Goal: Transaction & Acquisition: Purchase product/service

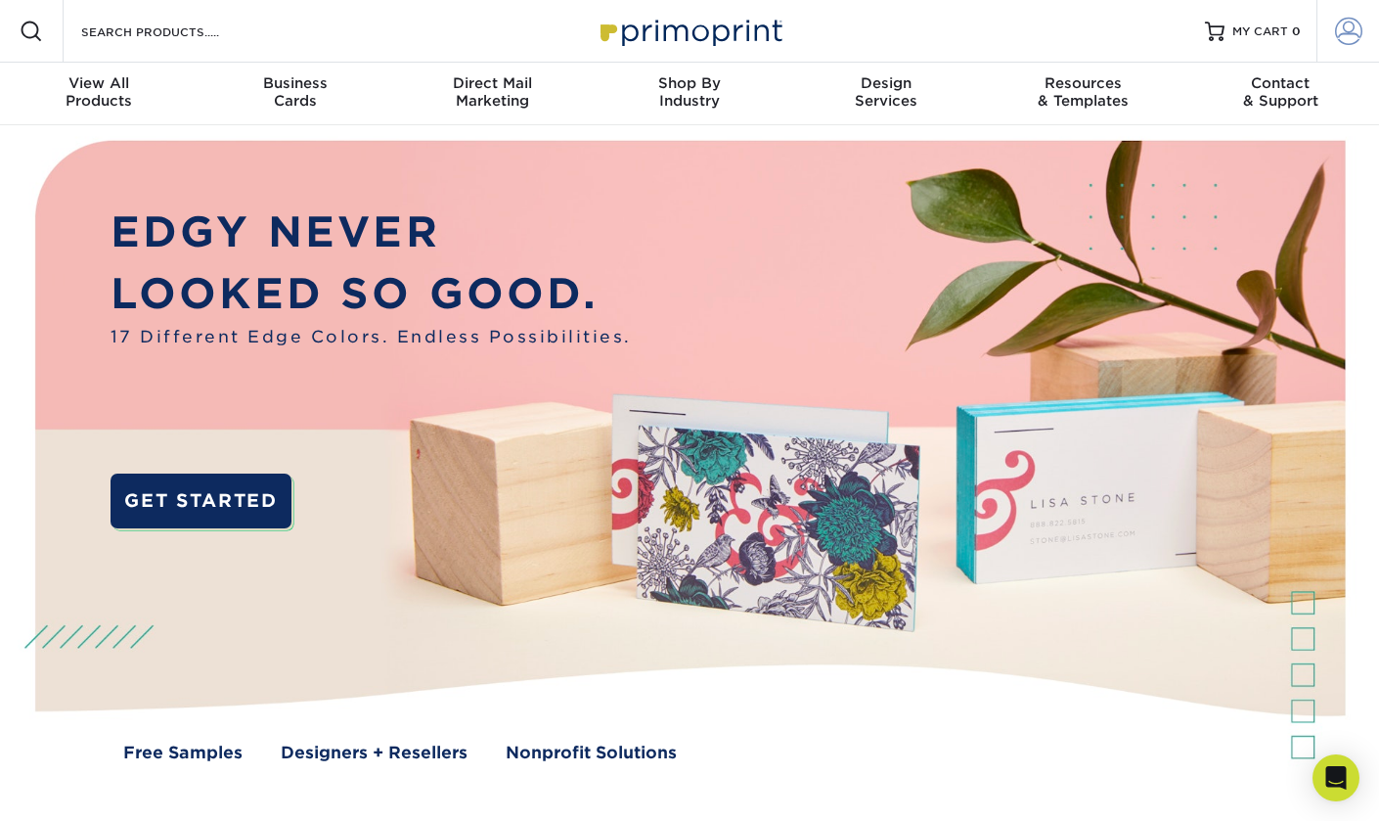
click at [1344, 29] on span at bounding box center [1348, 31] width 27 height 27
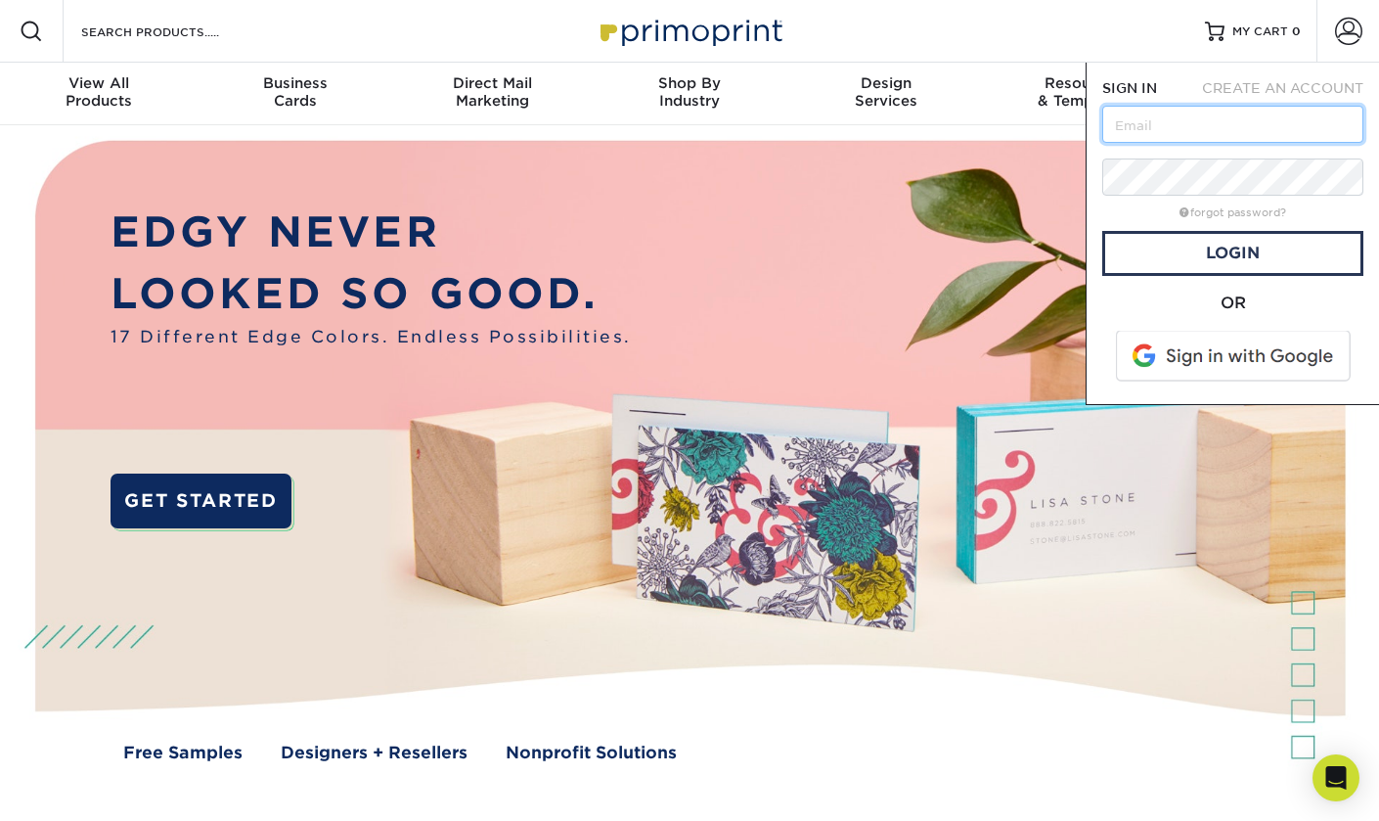
type input "[EMAIL_ADDRESS][DOMAIN_NAME]"
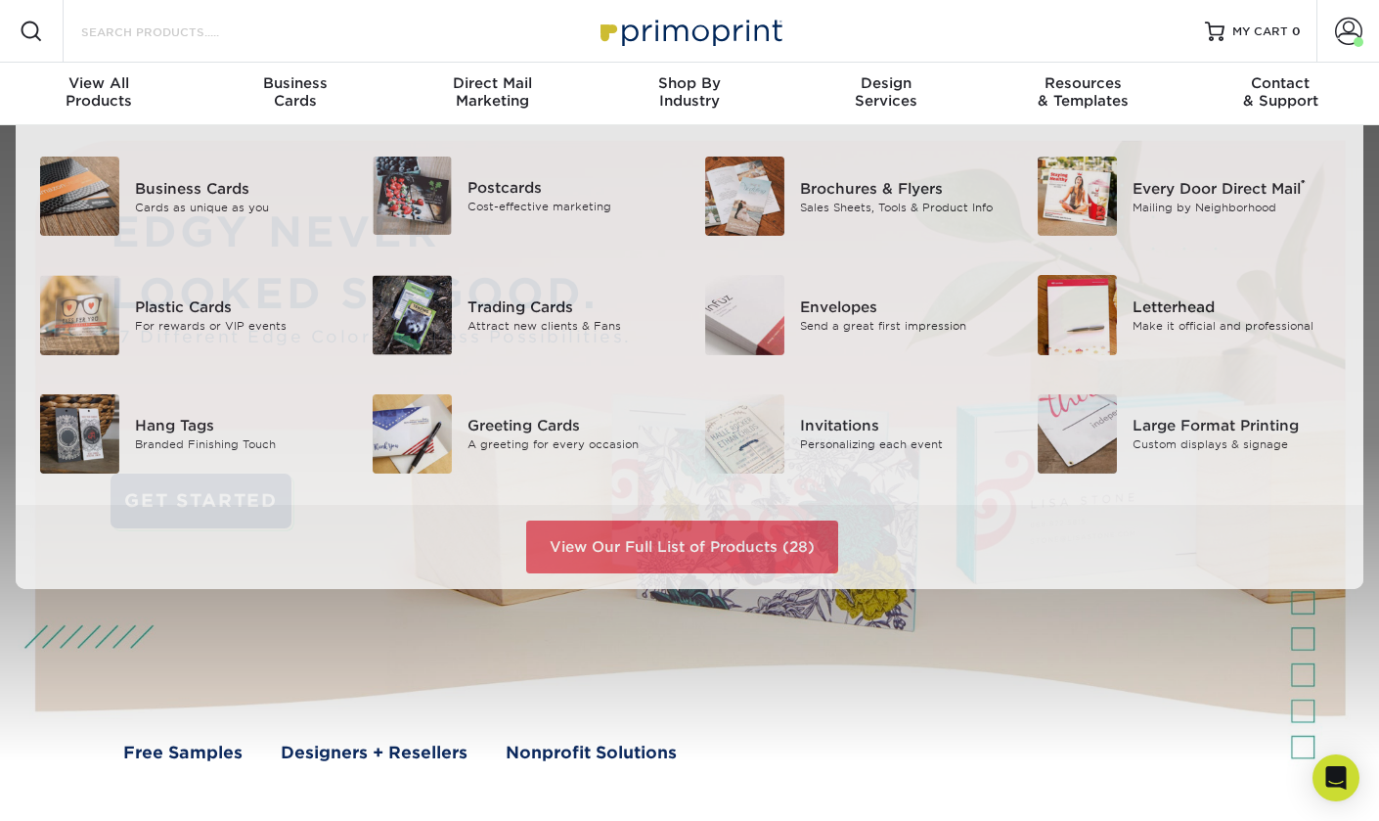
click at [124, 40] on input "Search Products" at bounding box center [174, 31] width 191 height 23
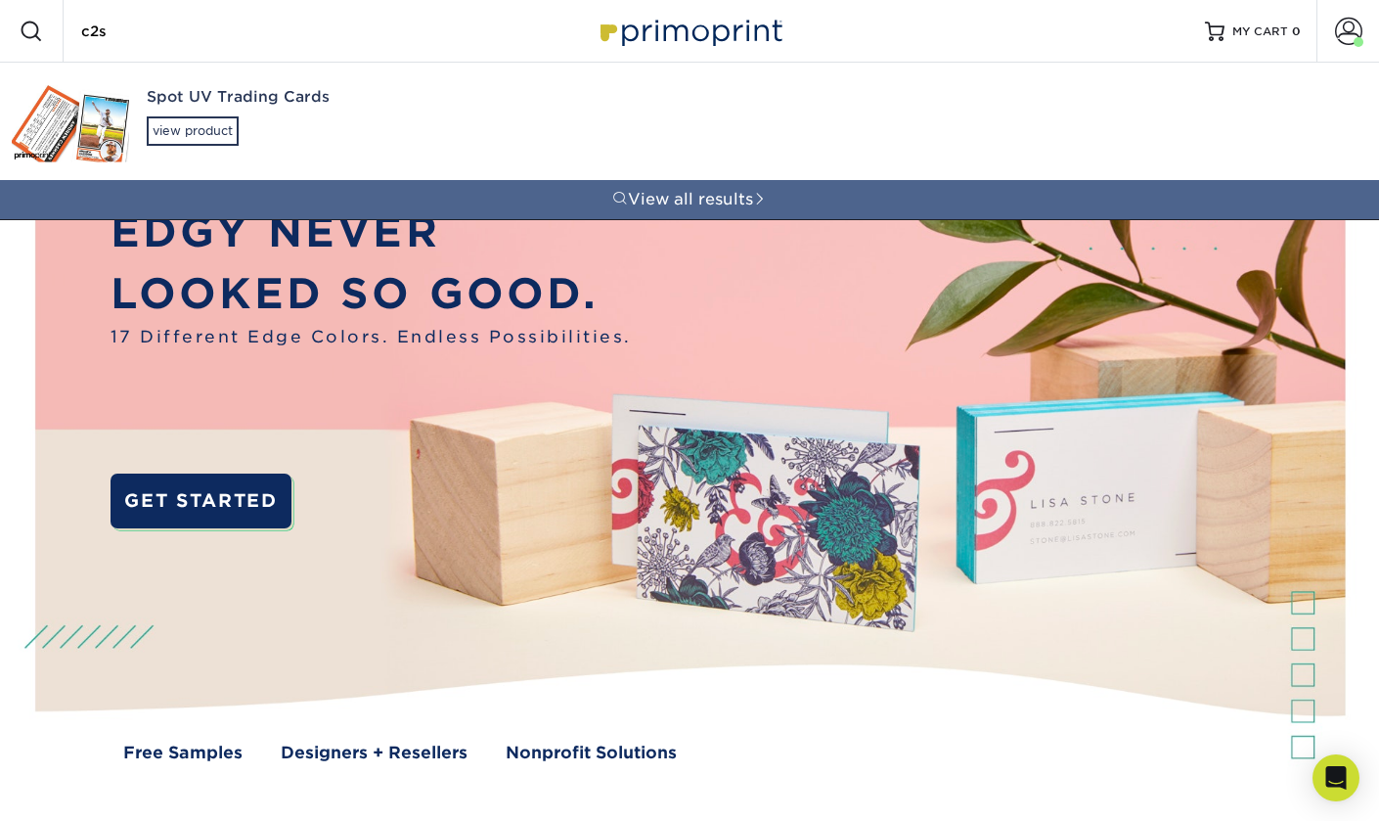
type input "c2s"
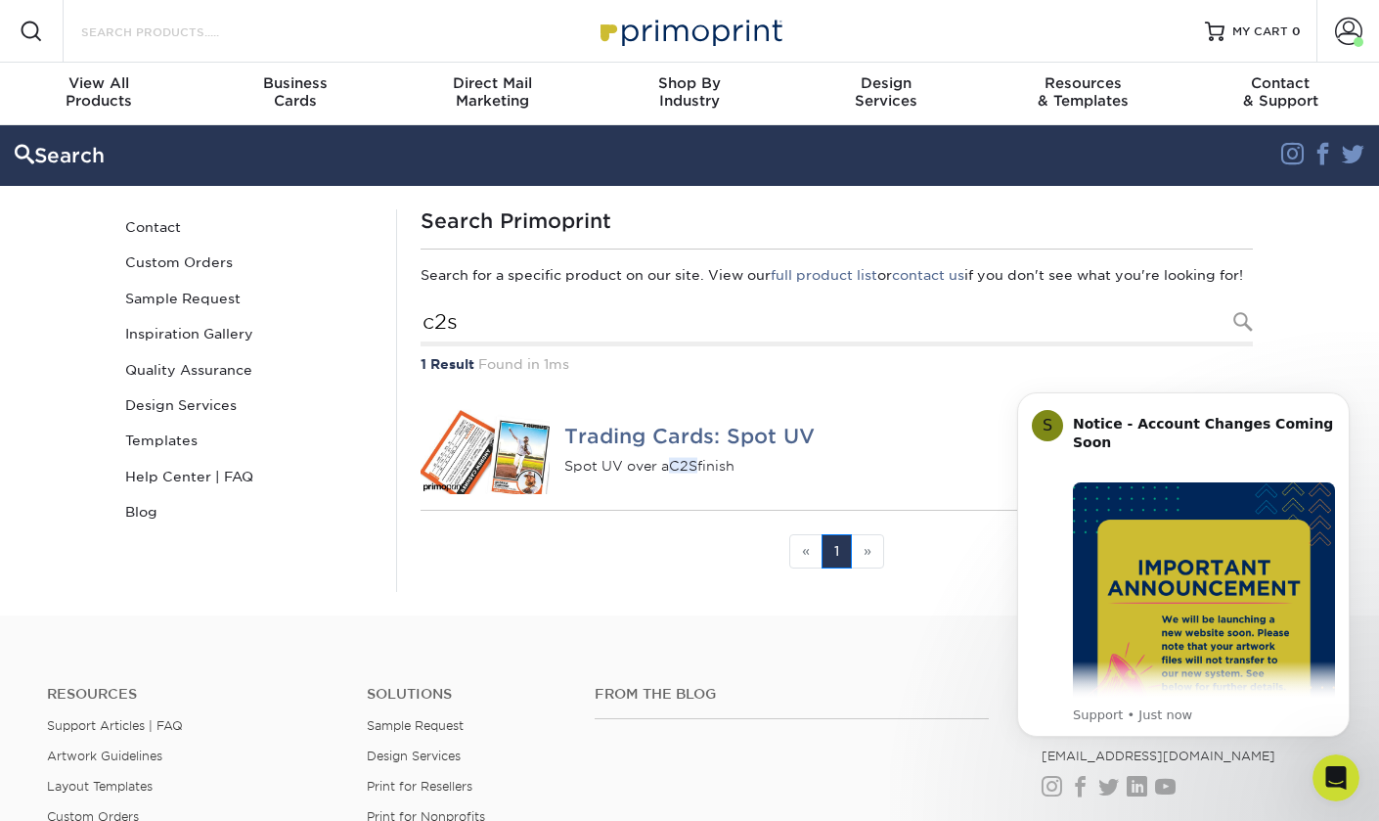
click at [228, 27] on input "Search Products" at bounding box center [174, 31] width 191 height 23
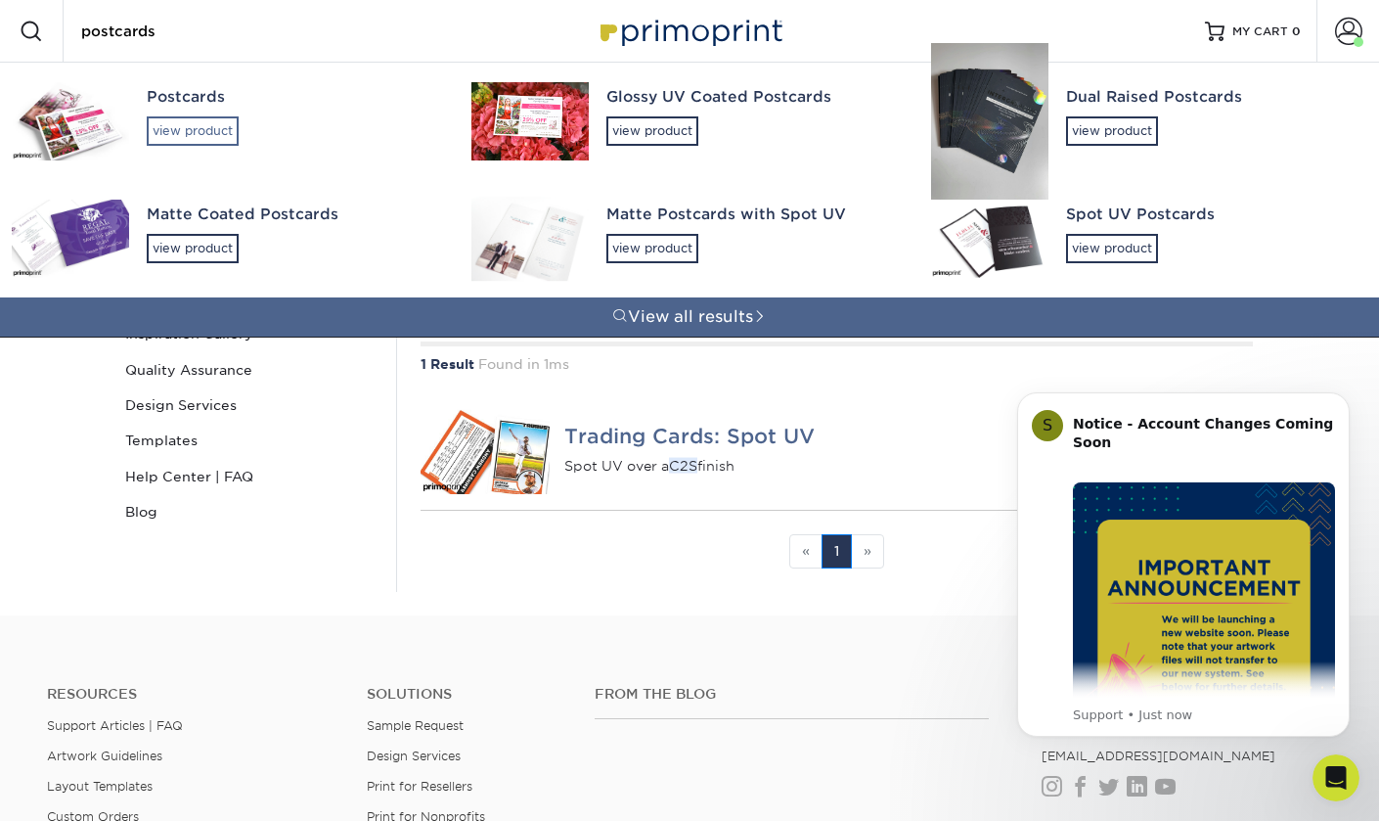
type input "postcards"
click at [178, 123] on div "view product" at bounding box center [193, 130] width 92 height 29
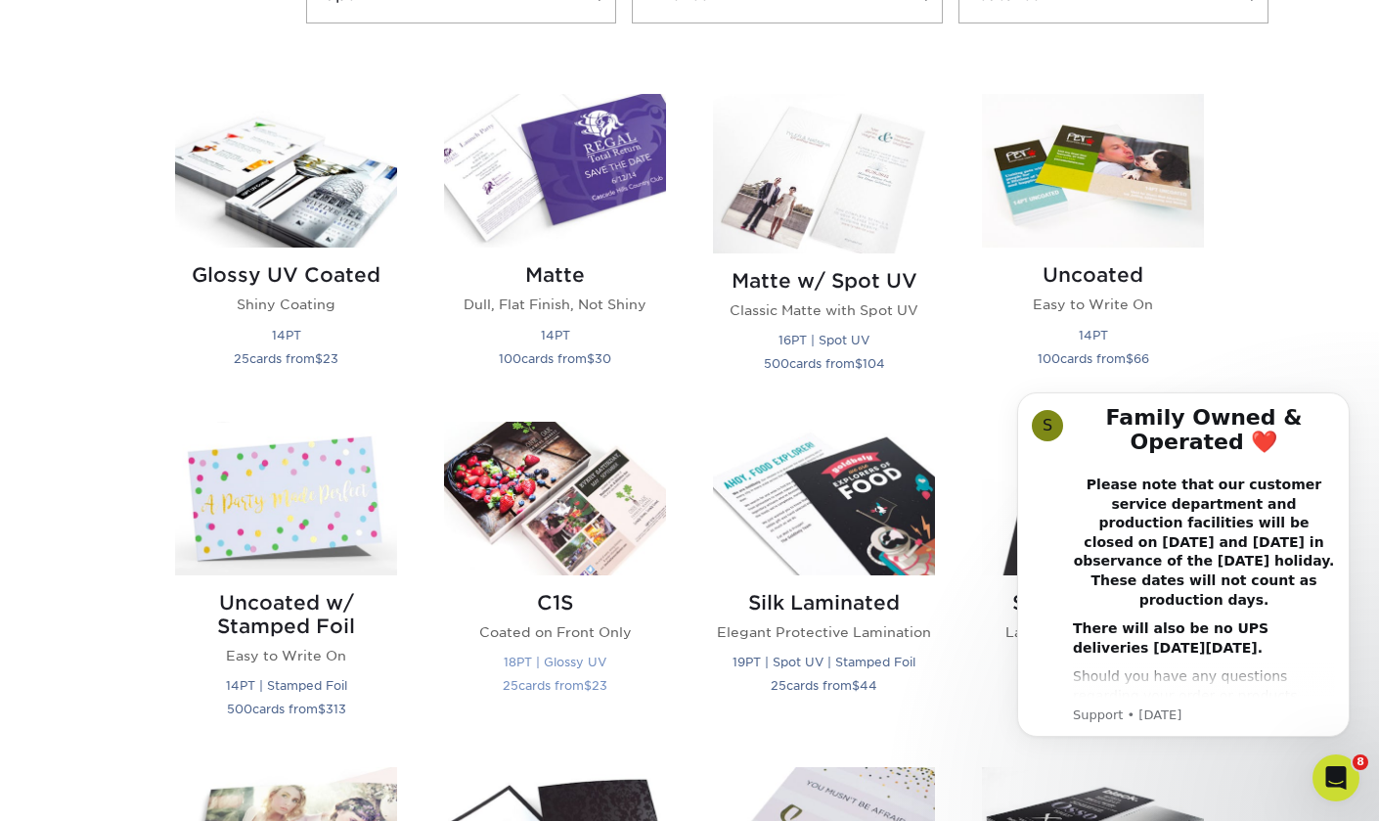
click at [557, 680] on small "25 cards from $ 23" at bounding box center [555, 685] width 105 height 15
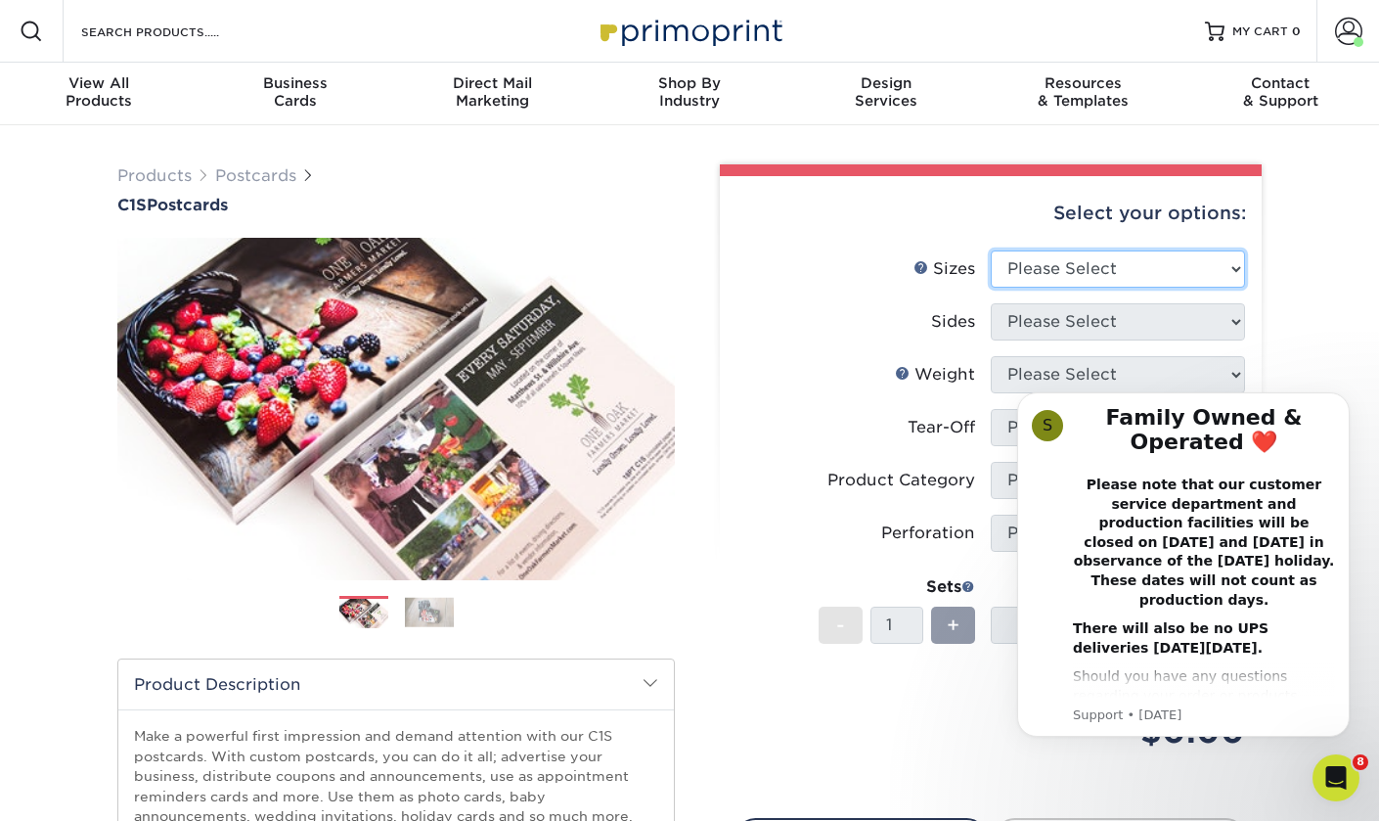
select select "4.00x6.00"
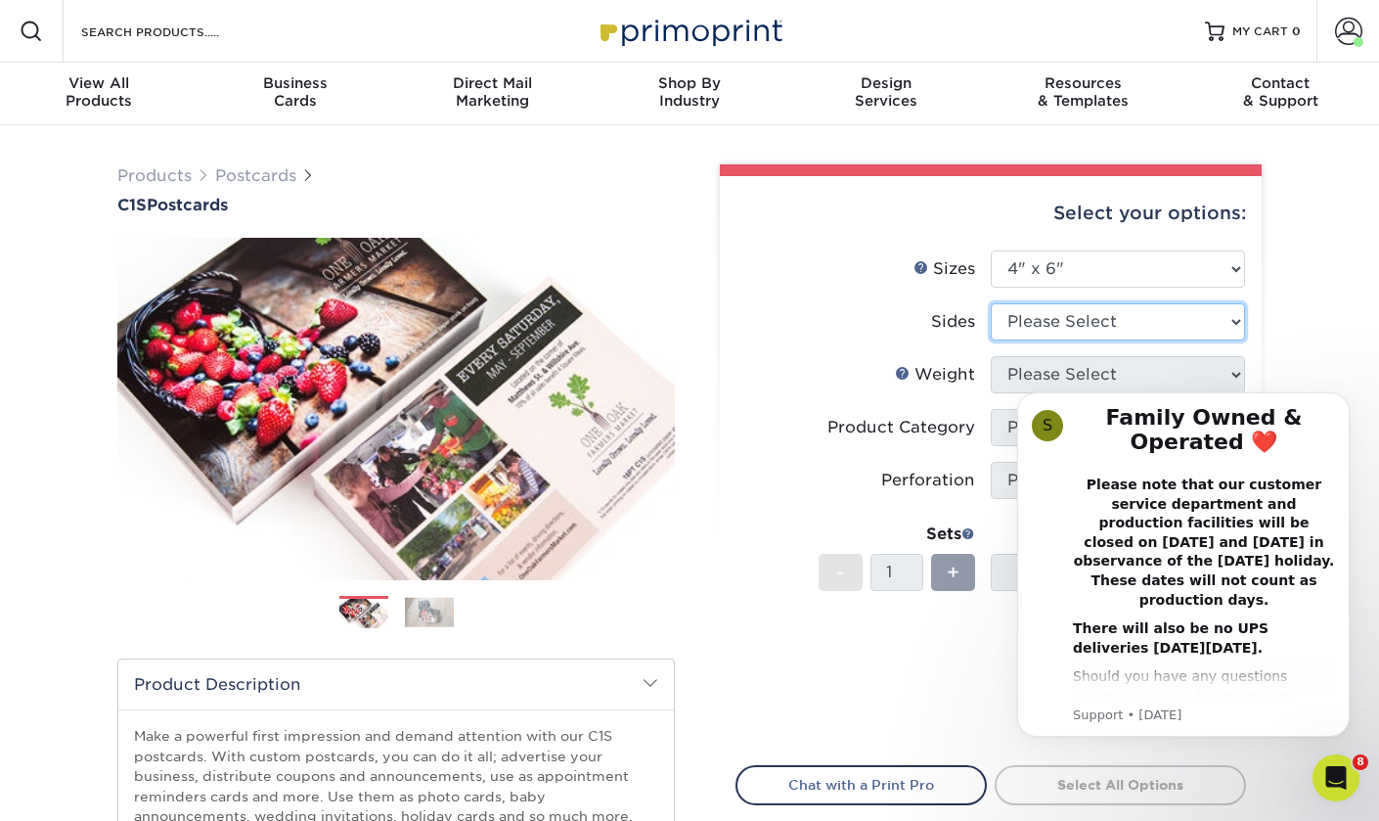
select select "13abbda7-1d64-4f25-8bb2-c179b224825d"
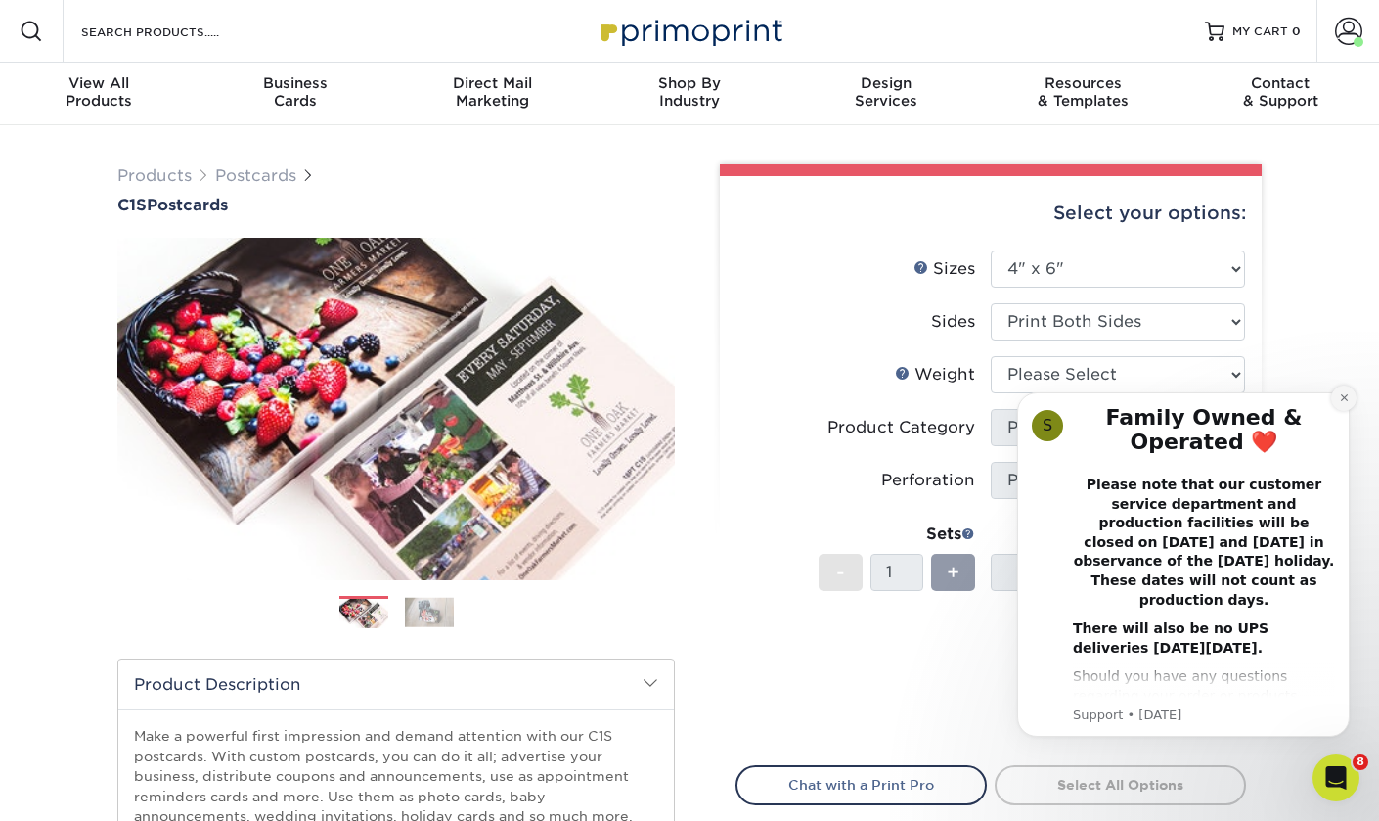
click at [1341, 395] on icon "Dismiss notification" at bounding box center [1343, 397] width 7 height 7
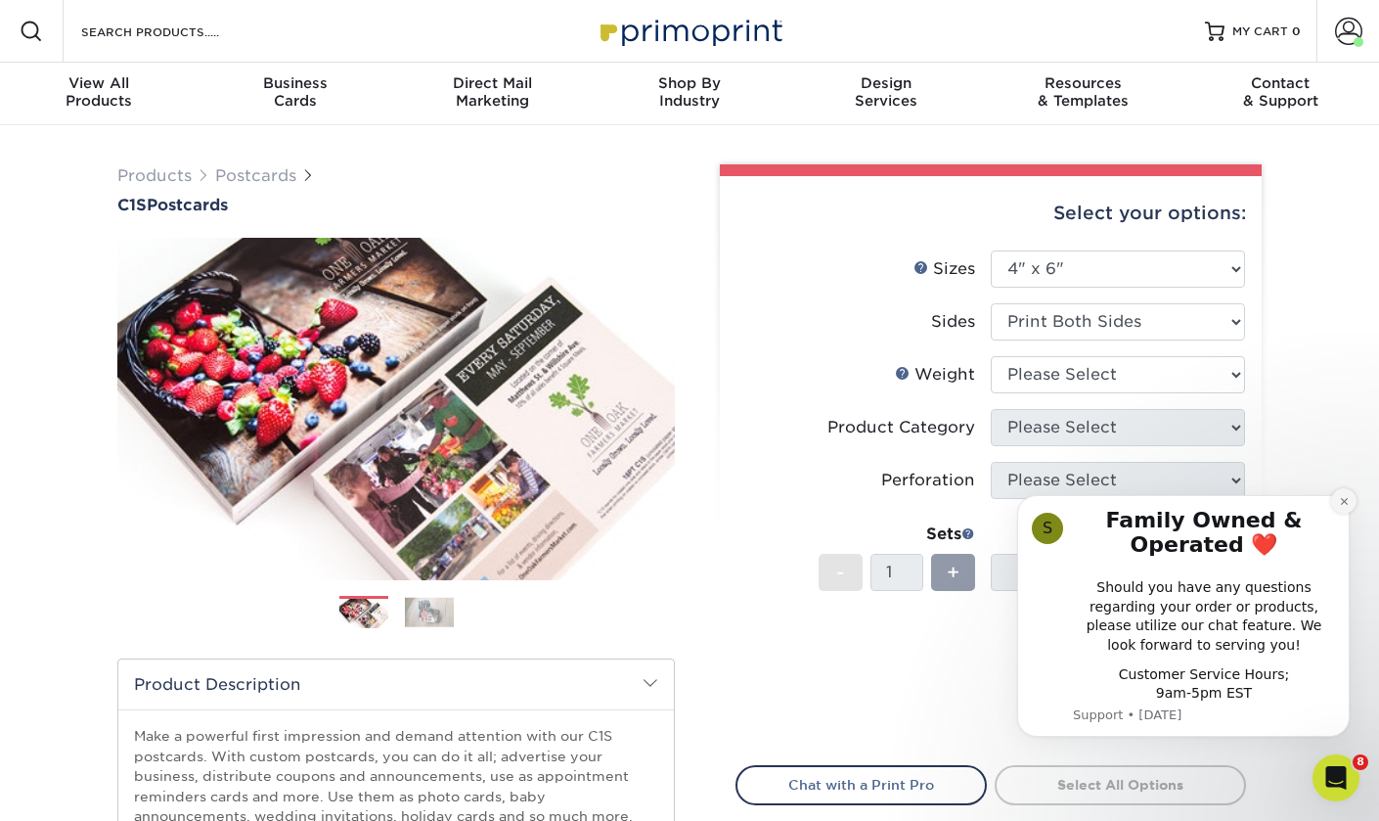
click at [1339, 501] on icon "Dismiss notification" at bounding box center [1344, 501] width 11 height 11
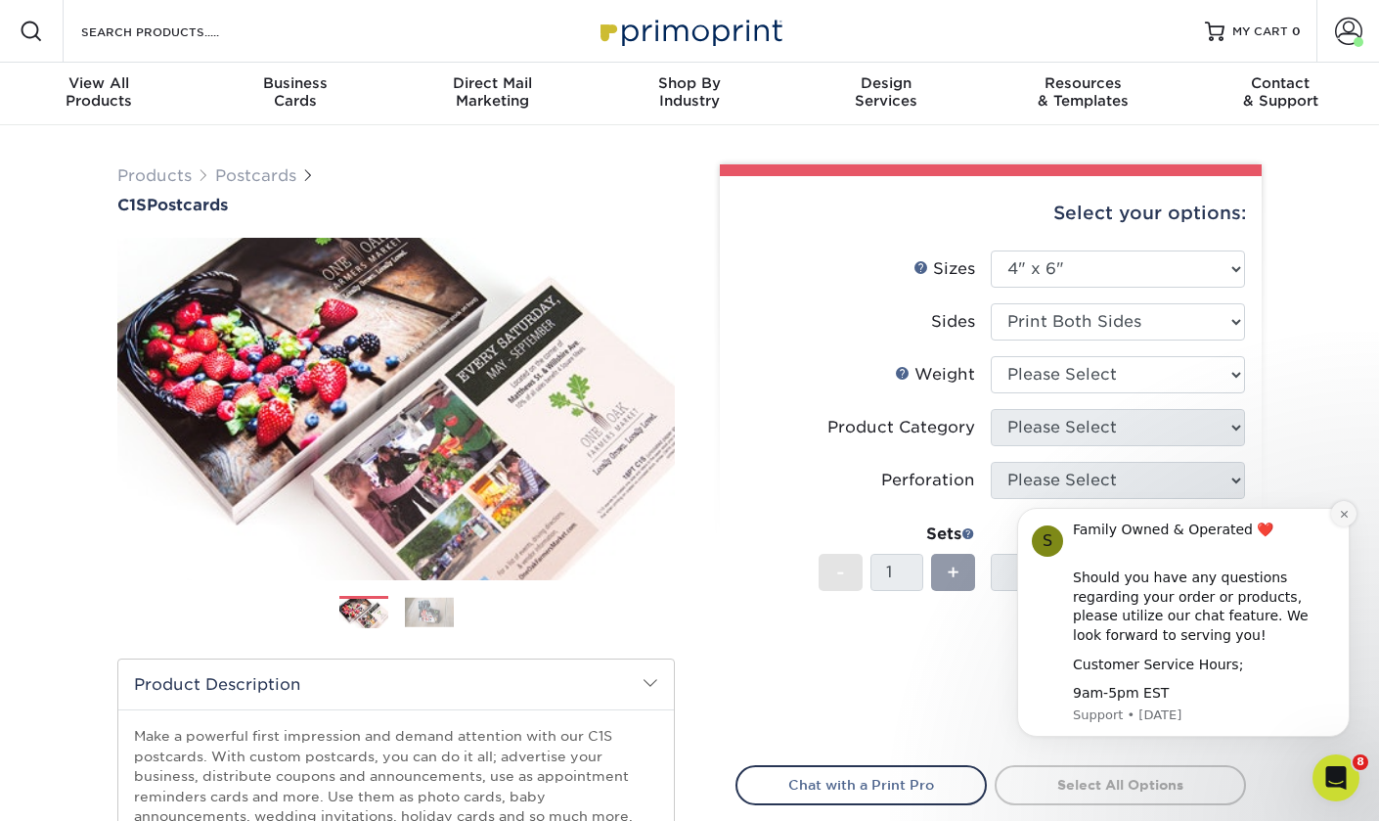
click at [1344, 516] on icon "Dismiss notification" at bounding box center [1344, 514] width 11 height 11
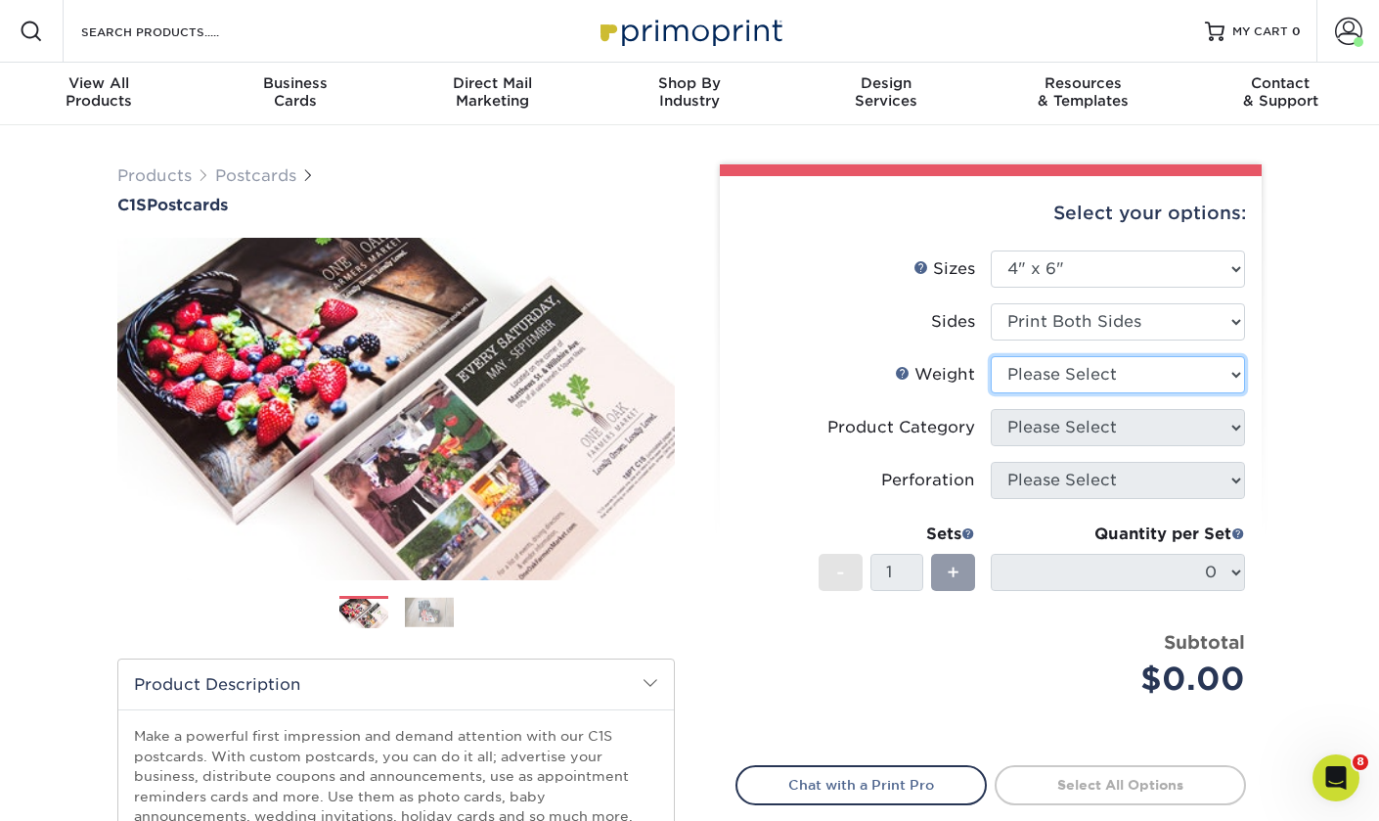
select select "18PTC1S"
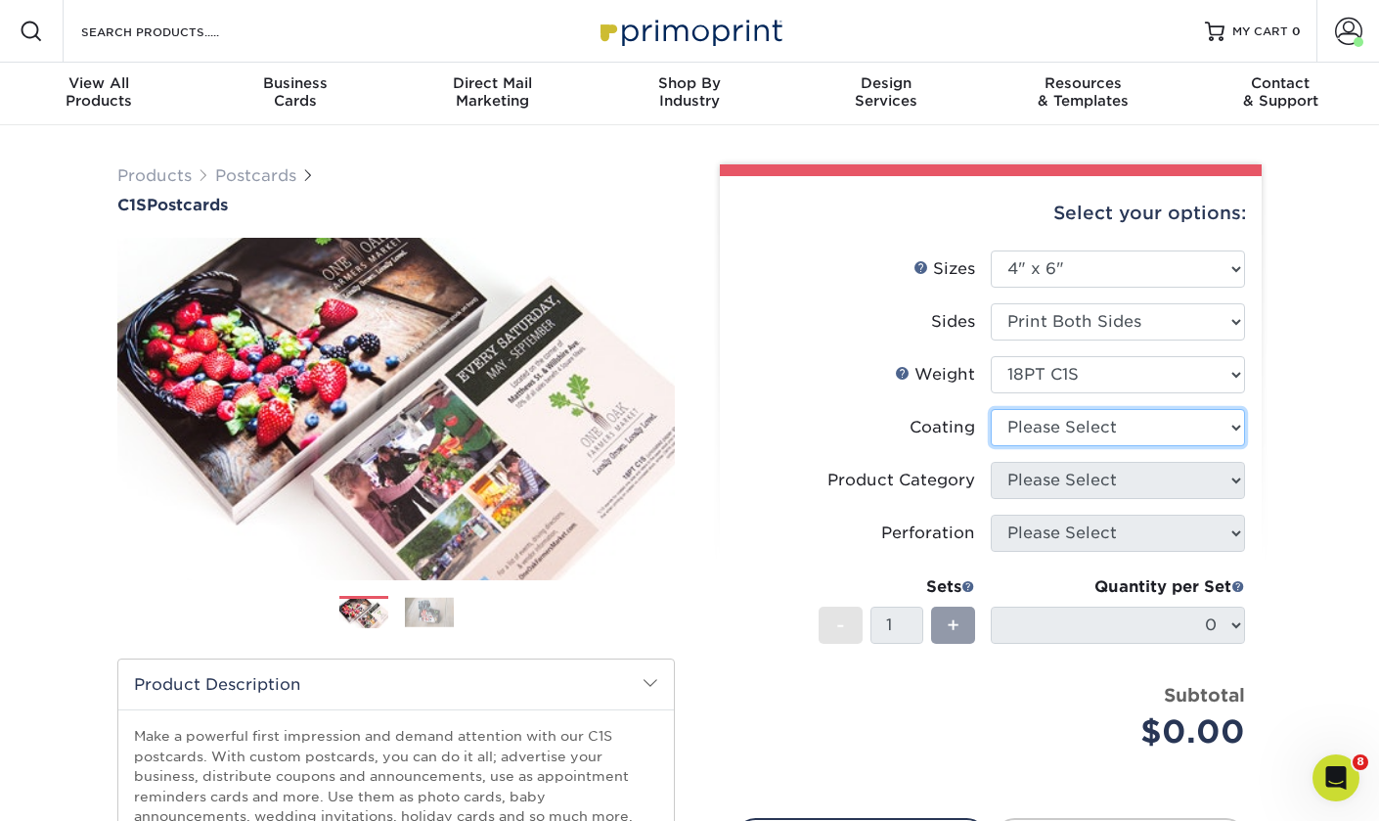
select select "1e8116af-acfc-44b1-83dc-8181aa338834"
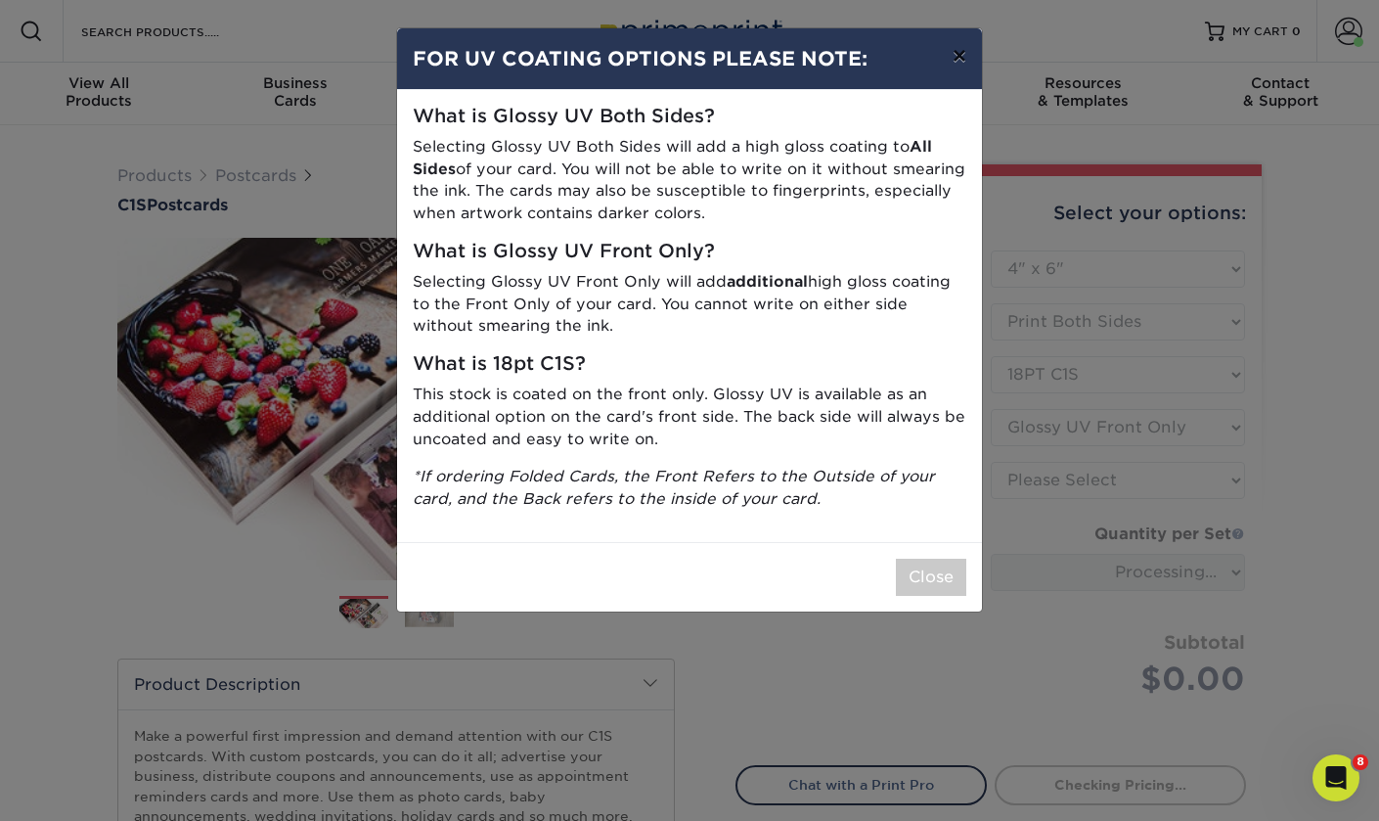
click at [956, 50] on button "×" at bounding box center [959, 55] width 45 height 55
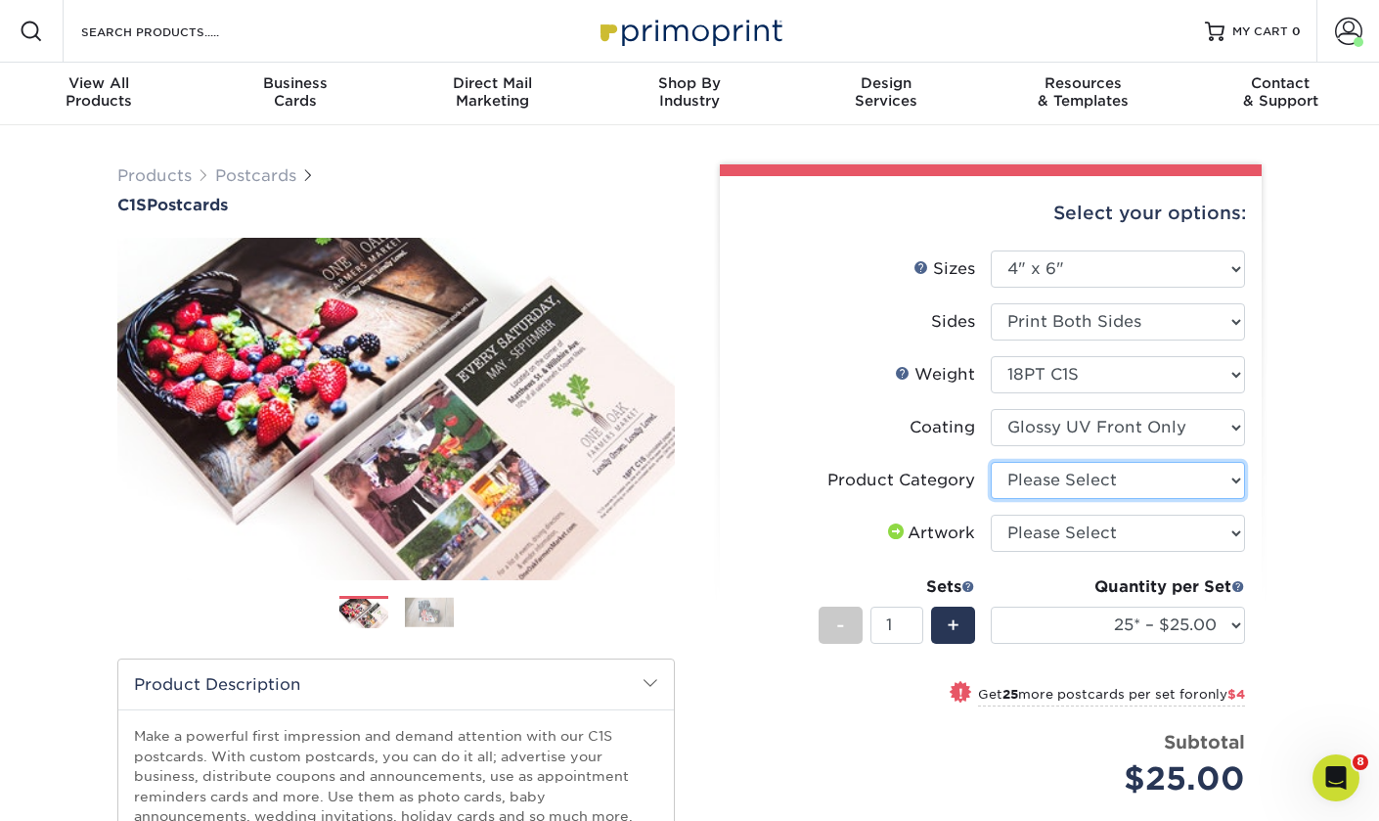
select select "9b7272e0-d6c8-4c3c-8e97-d3a1bcdab858"
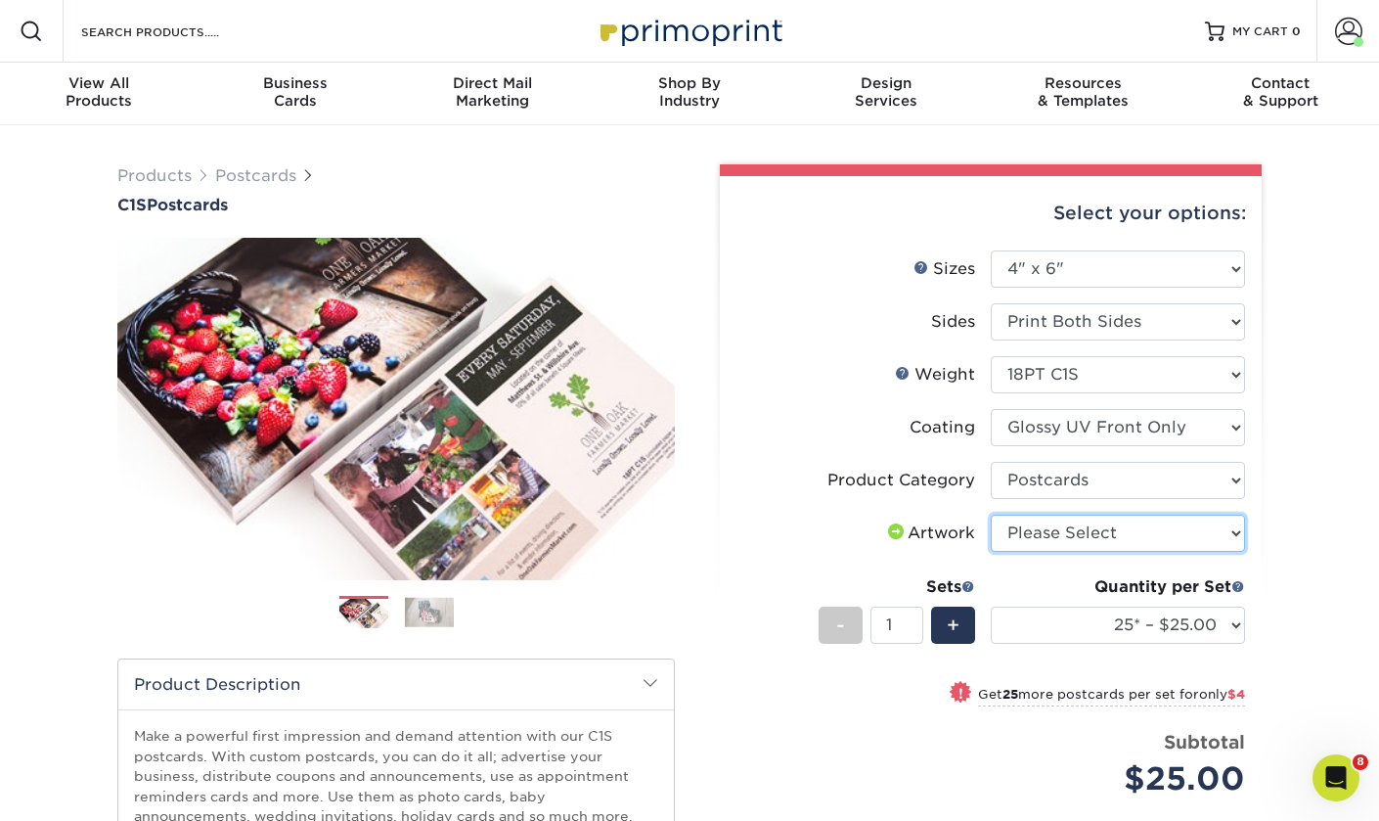
select select "upload"
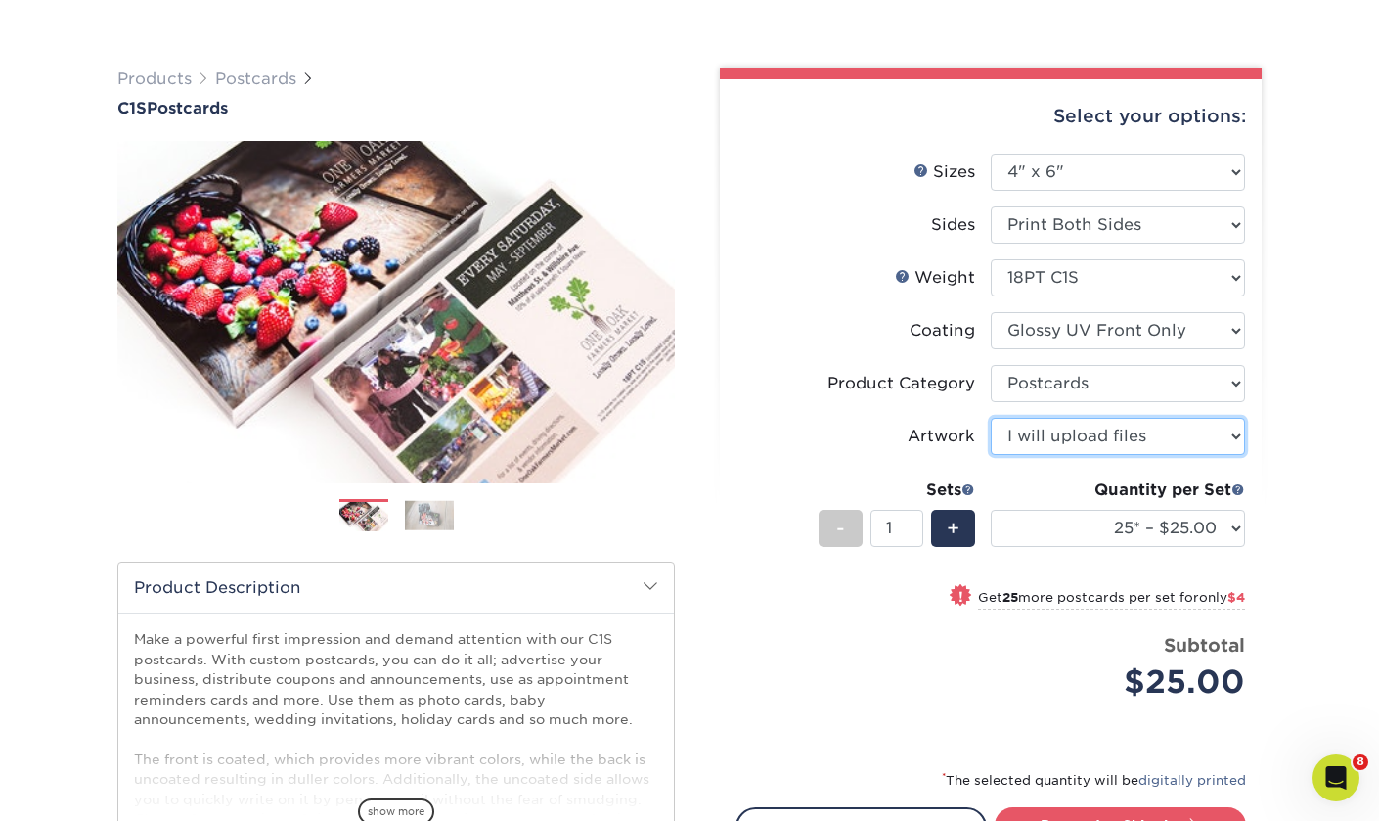
scroll to position [103, 0]
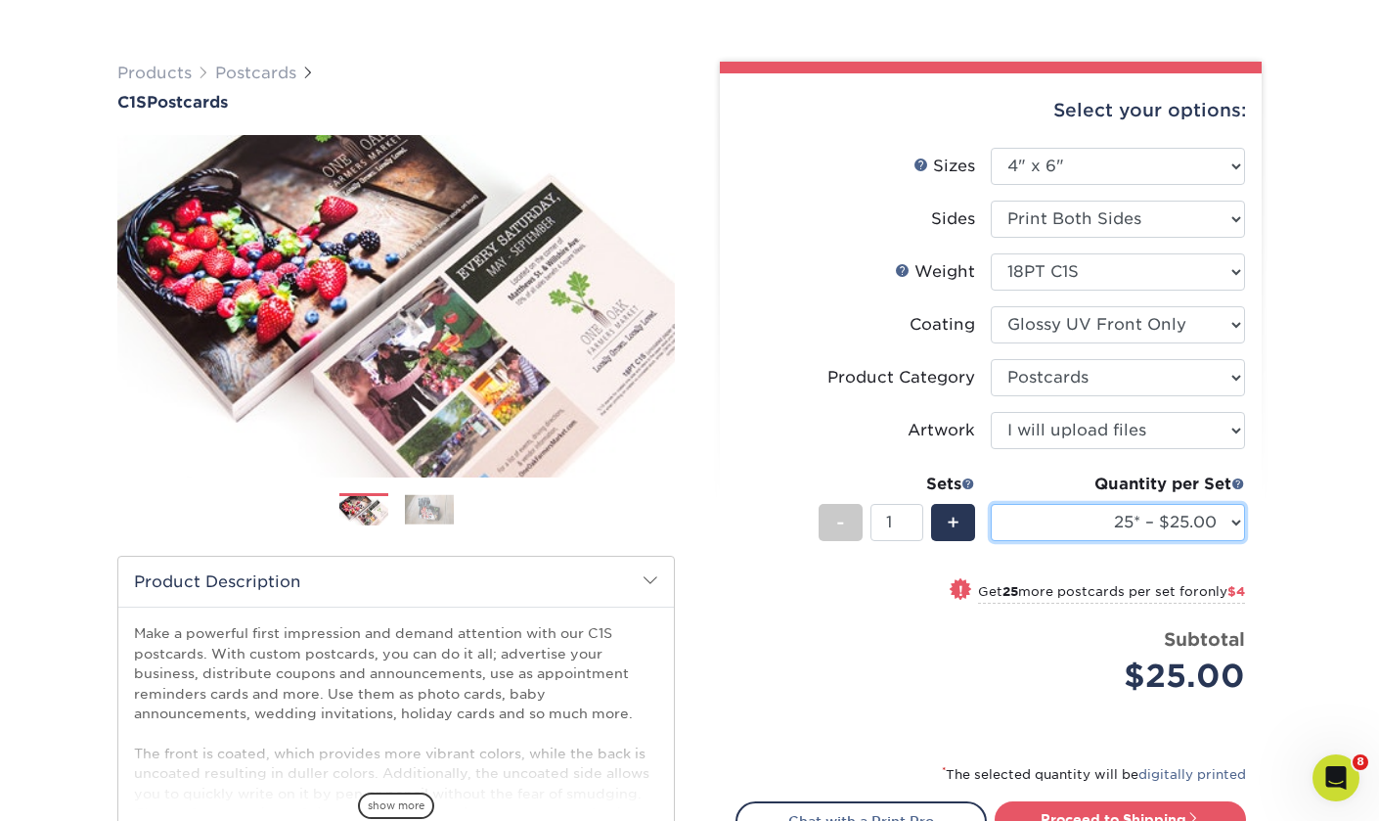
select select "500 – $94.00"
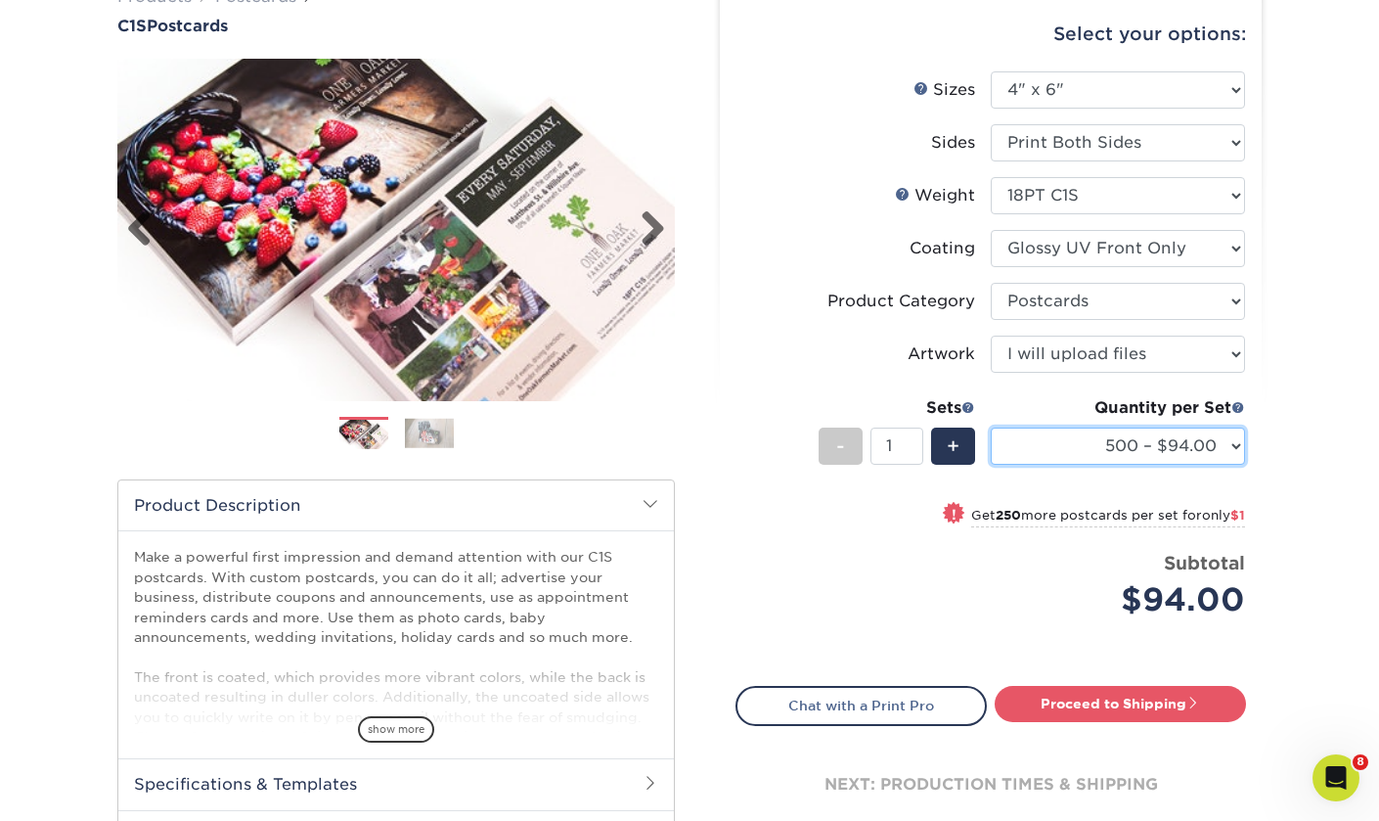
scroll to position [177, 0]
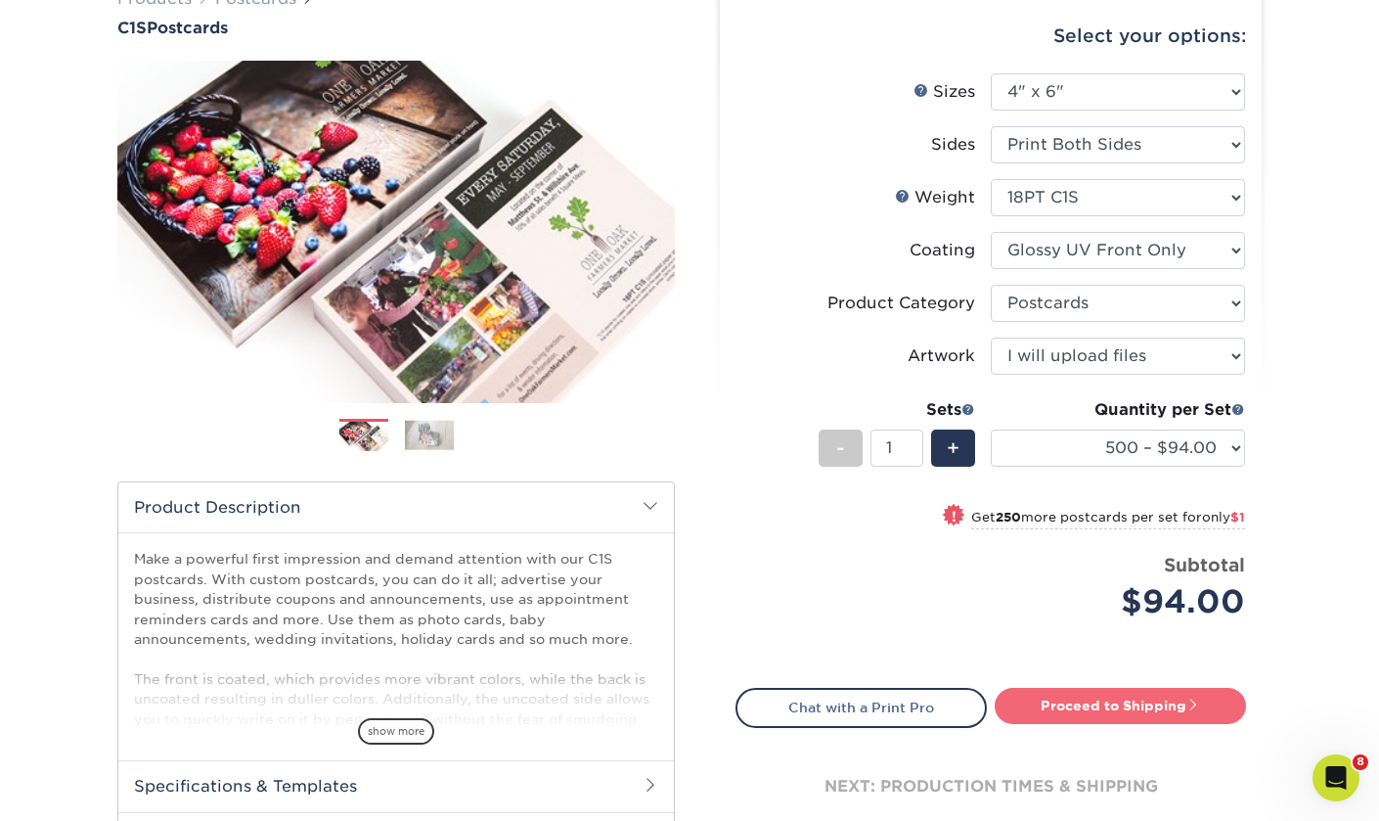
click at [1101, 704] on link "Proceed to Shipping" at bounding box center [1120, 705] width 251 height 35
type input "Set 1"
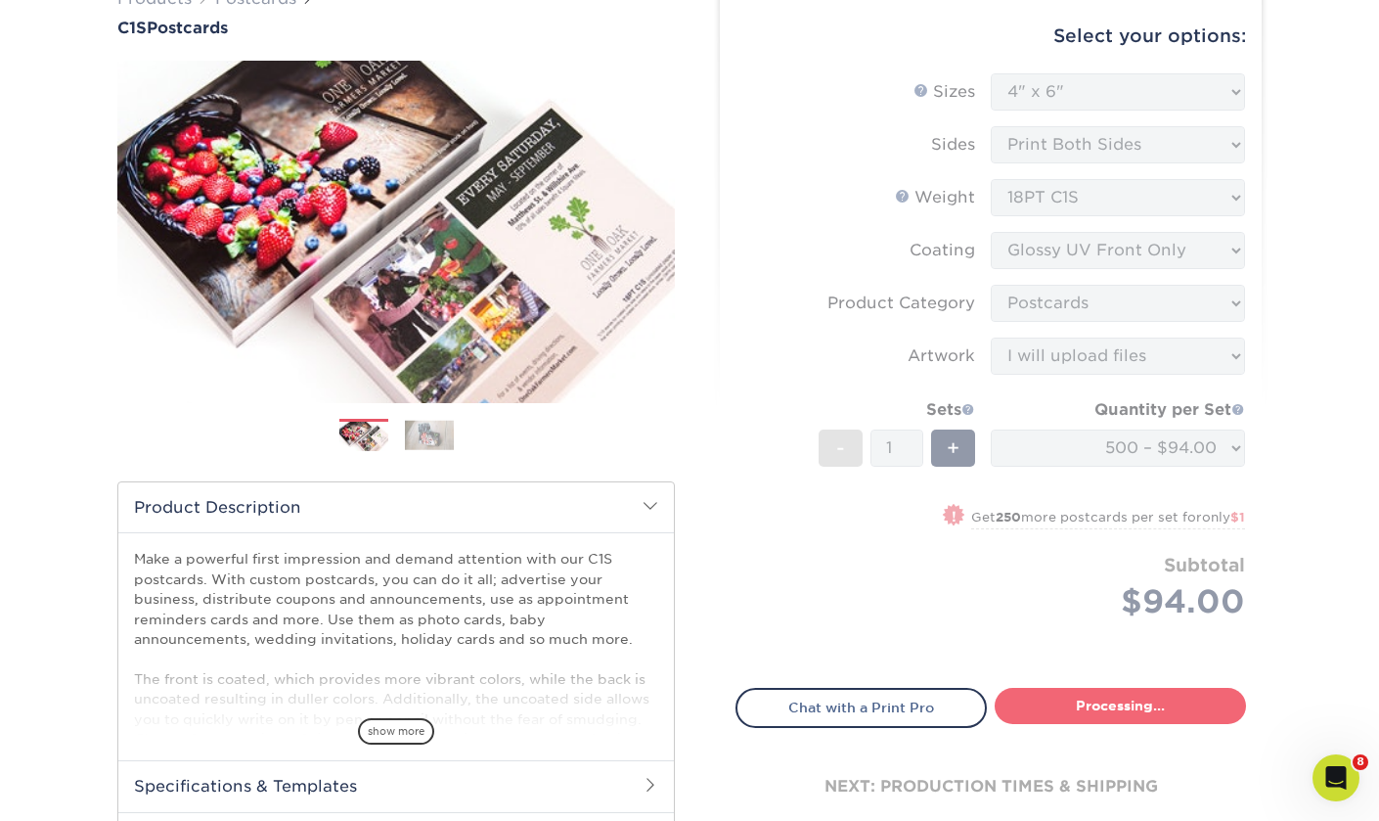
select select "daaf0deb-9973-4010-b14d-0b85695a414c"
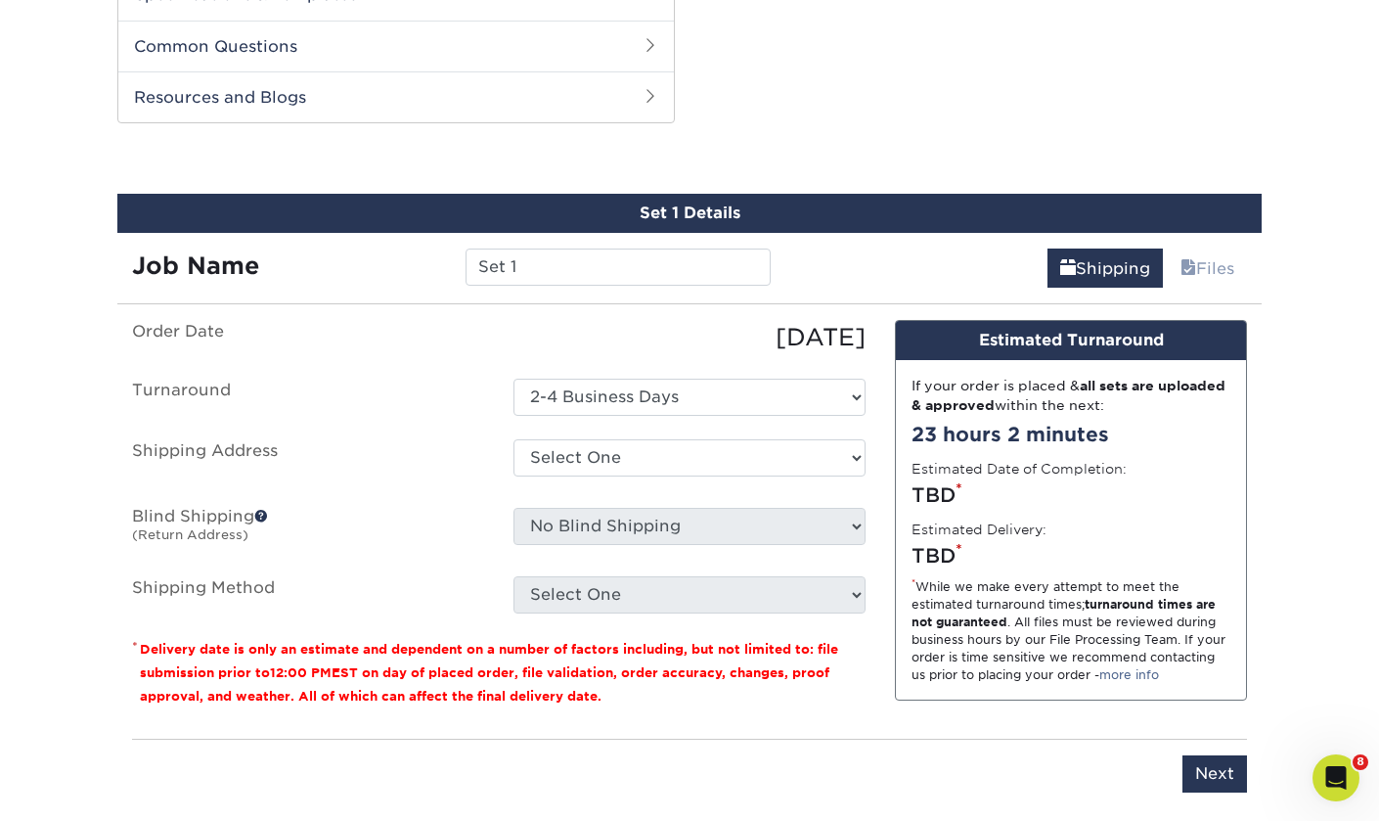
scroll to position [974, 0]
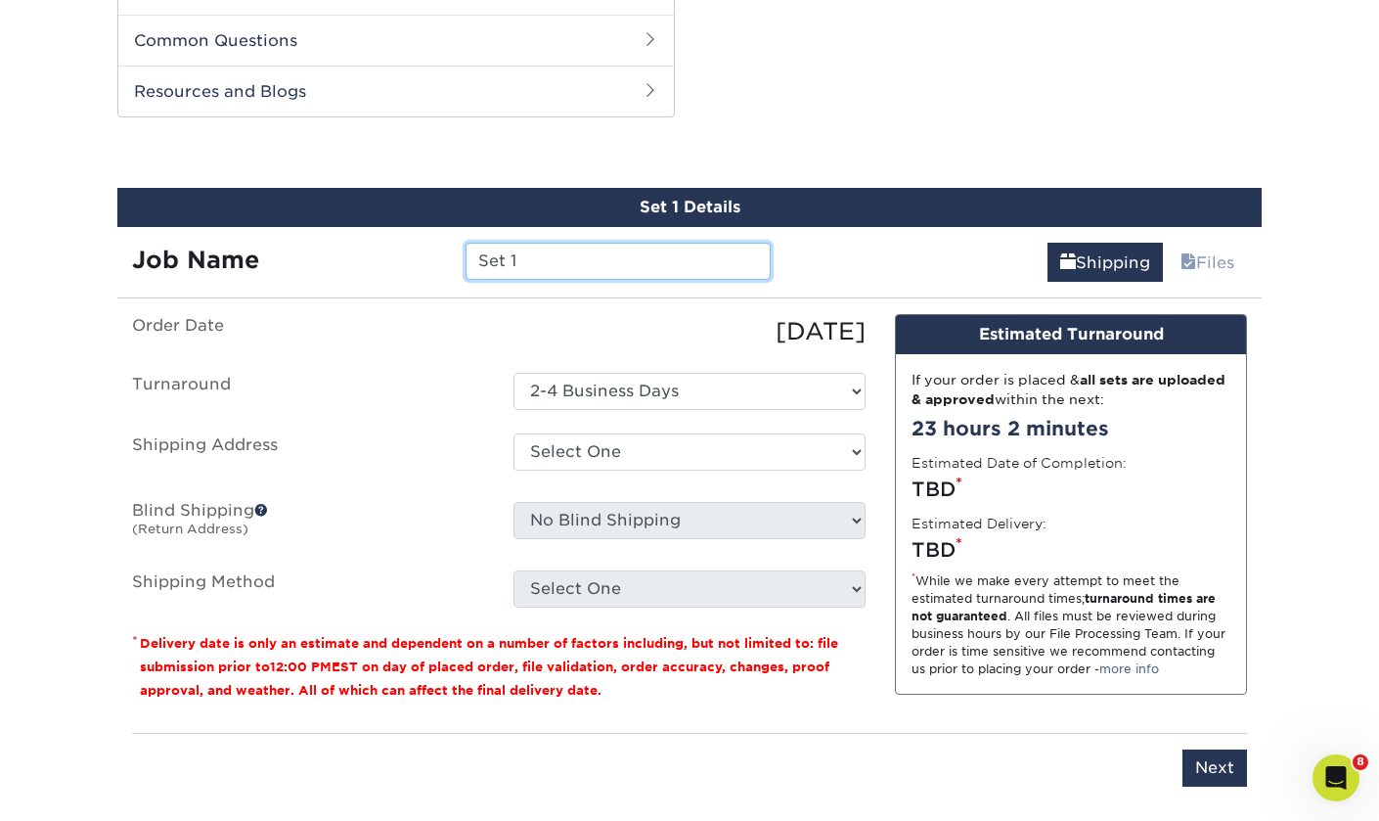
drag, startPoint x: 545, startPoint y: 251, endPoint x: 412, endPoint y: 255, distance: 133.1
click at [412, 255] on div "Job Name Set 1" at bounding box center [451, 261] width 668 height 37
drag, startPoint x: 533, startPoint y: 261, endPoint x: 440, endPoint y: 256, distance: 93.1
click at [440, 256] on div "Job Name Set 1" at bounding box center [451, 261] width 668 height 37
type input "H"
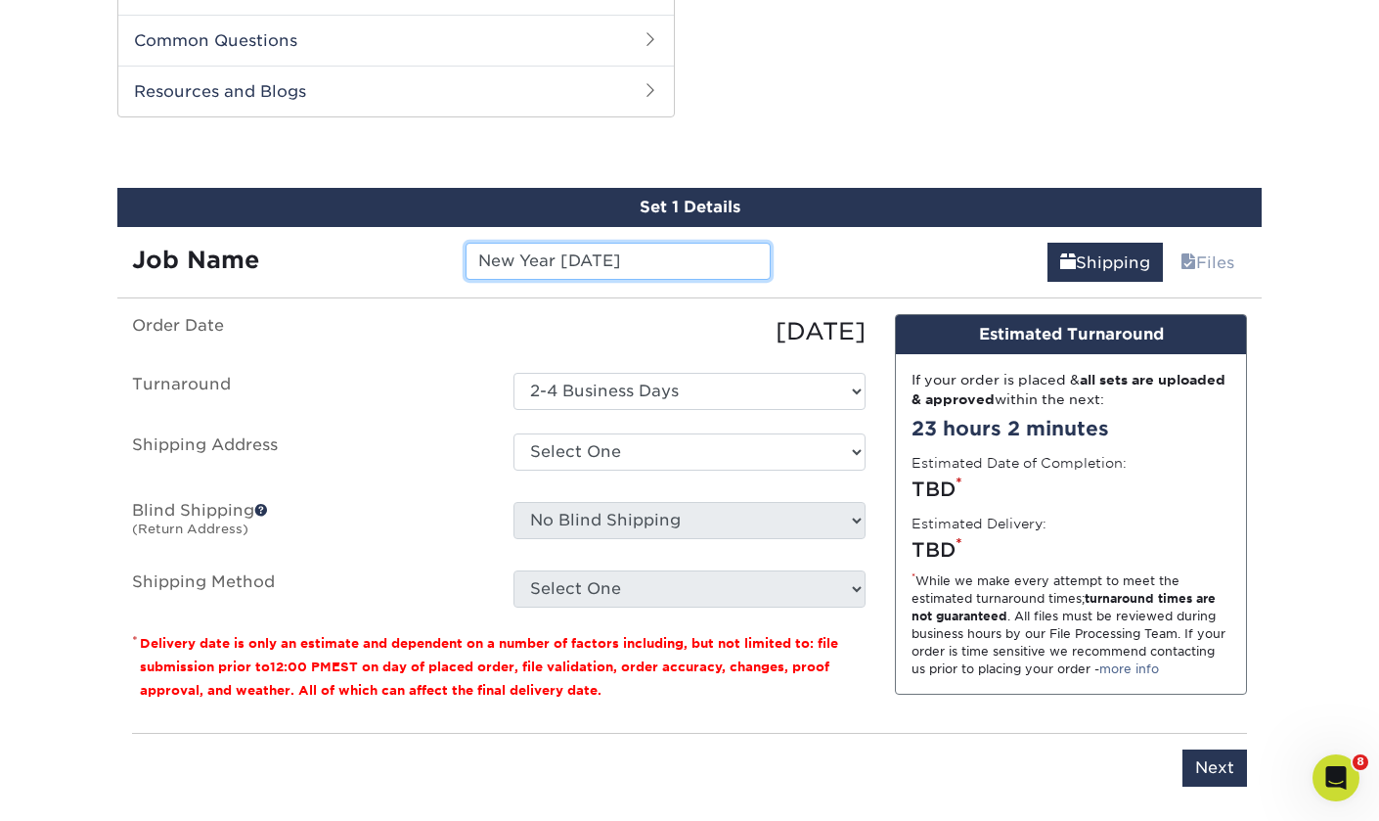
type input "New Year [DATE]"
click at [512, 443] on div "Select One Dissertation Colloquium Home MG&Co. Premier IMS Premier IMS Rice Ric…" at bounding box center [689, 455] width 381 height 45
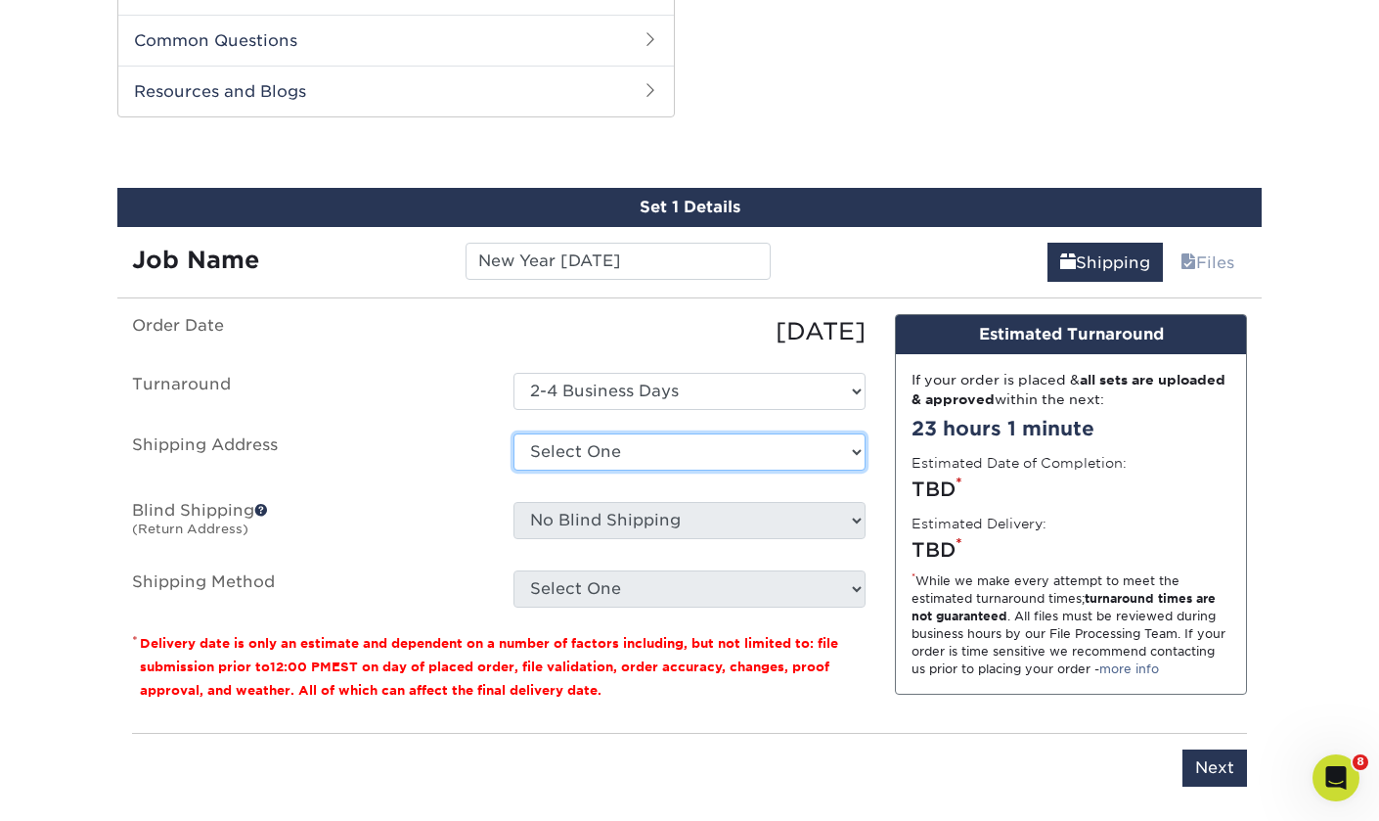
select select "33227"
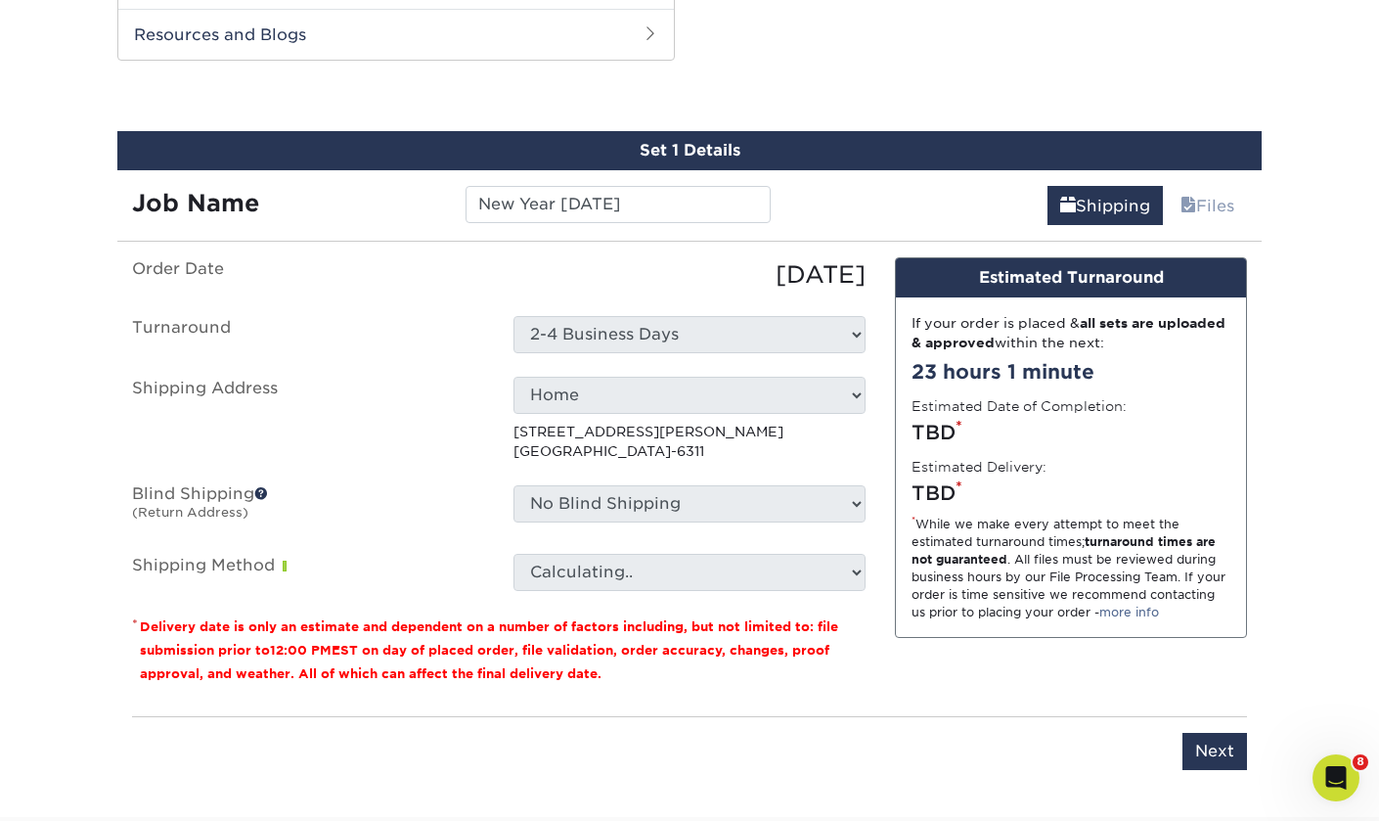
scroll to position [1035, 0]
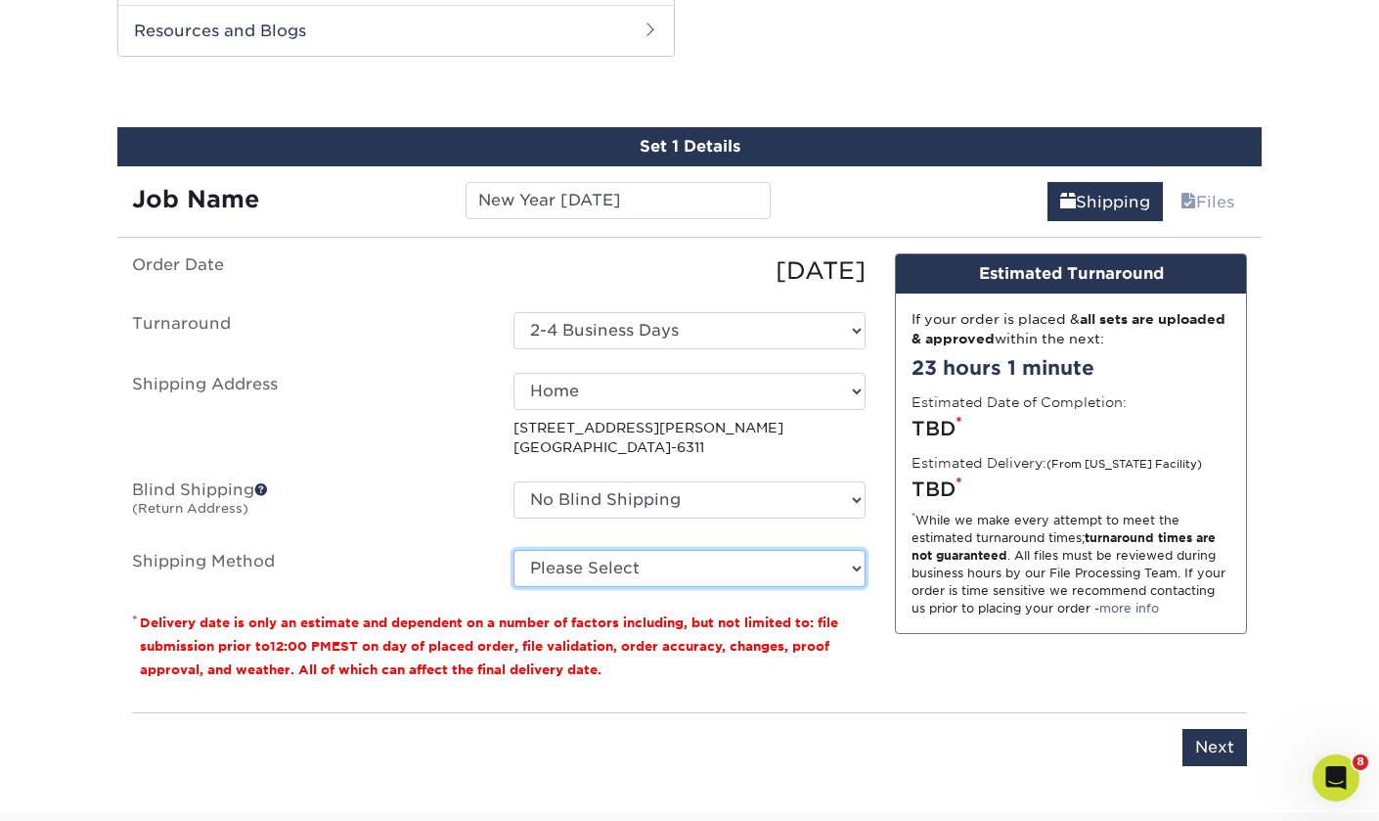
select select "03"
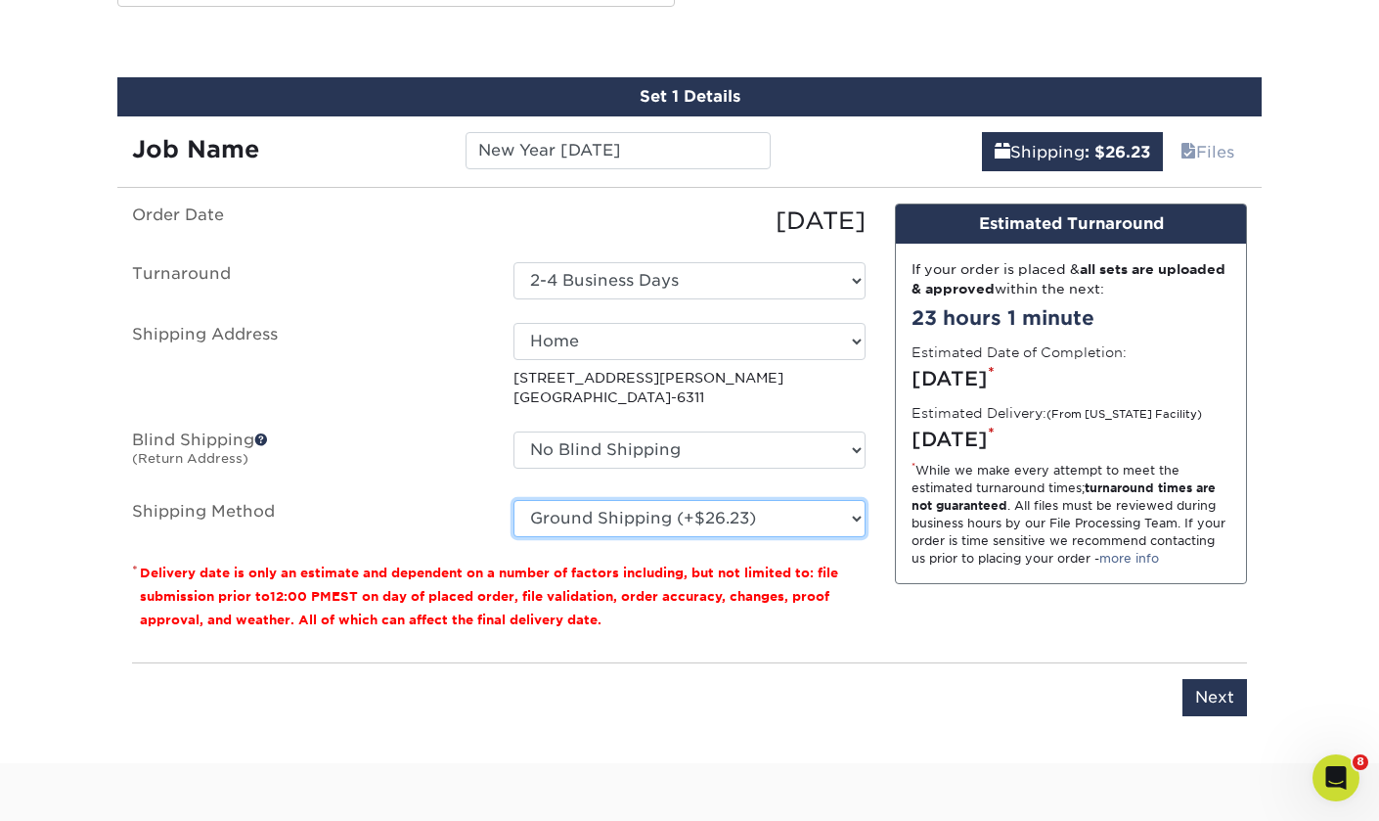
scroll to position [1087, 0]
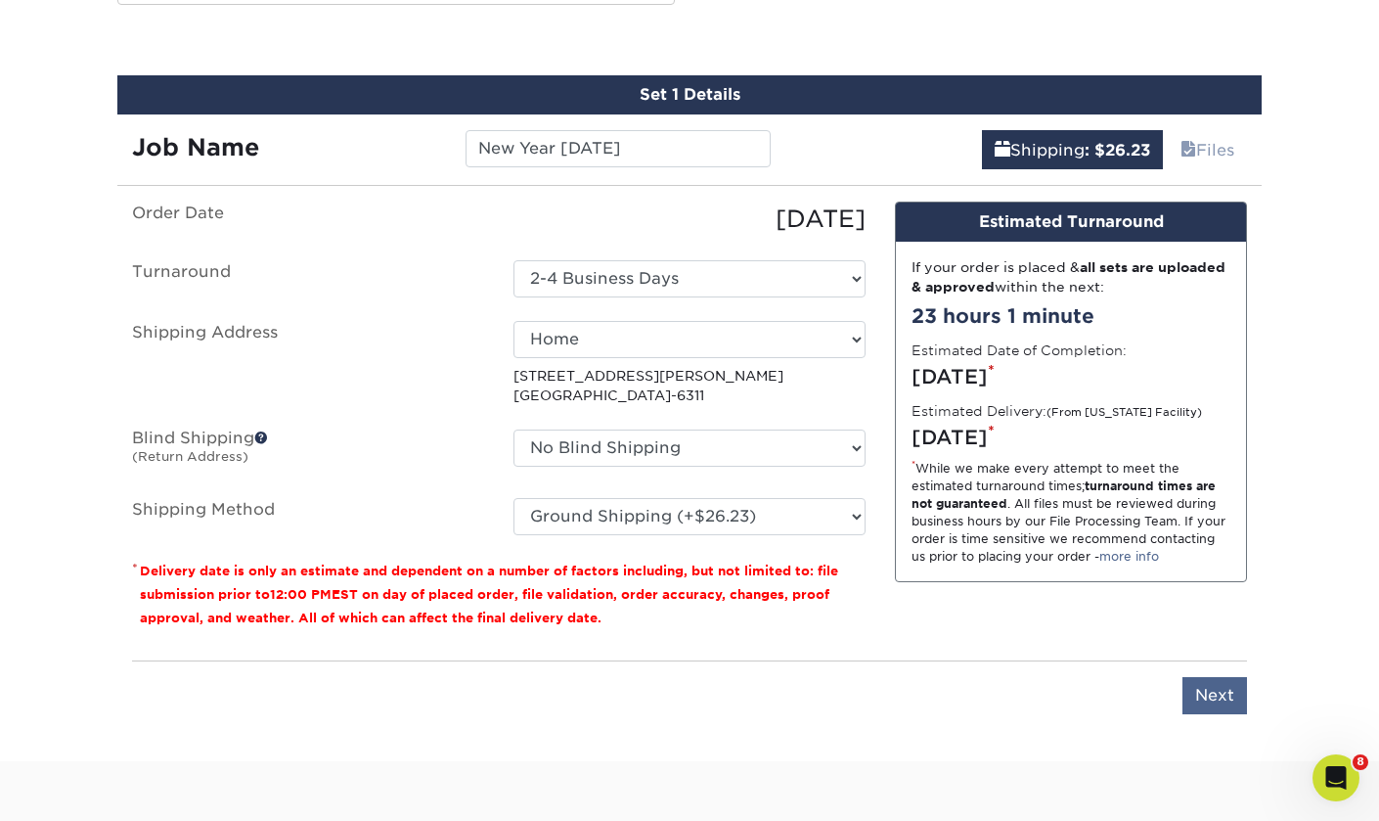
click at [1217, 695] on input "Next" at bounding box center [1215, 695] width 65 height 37
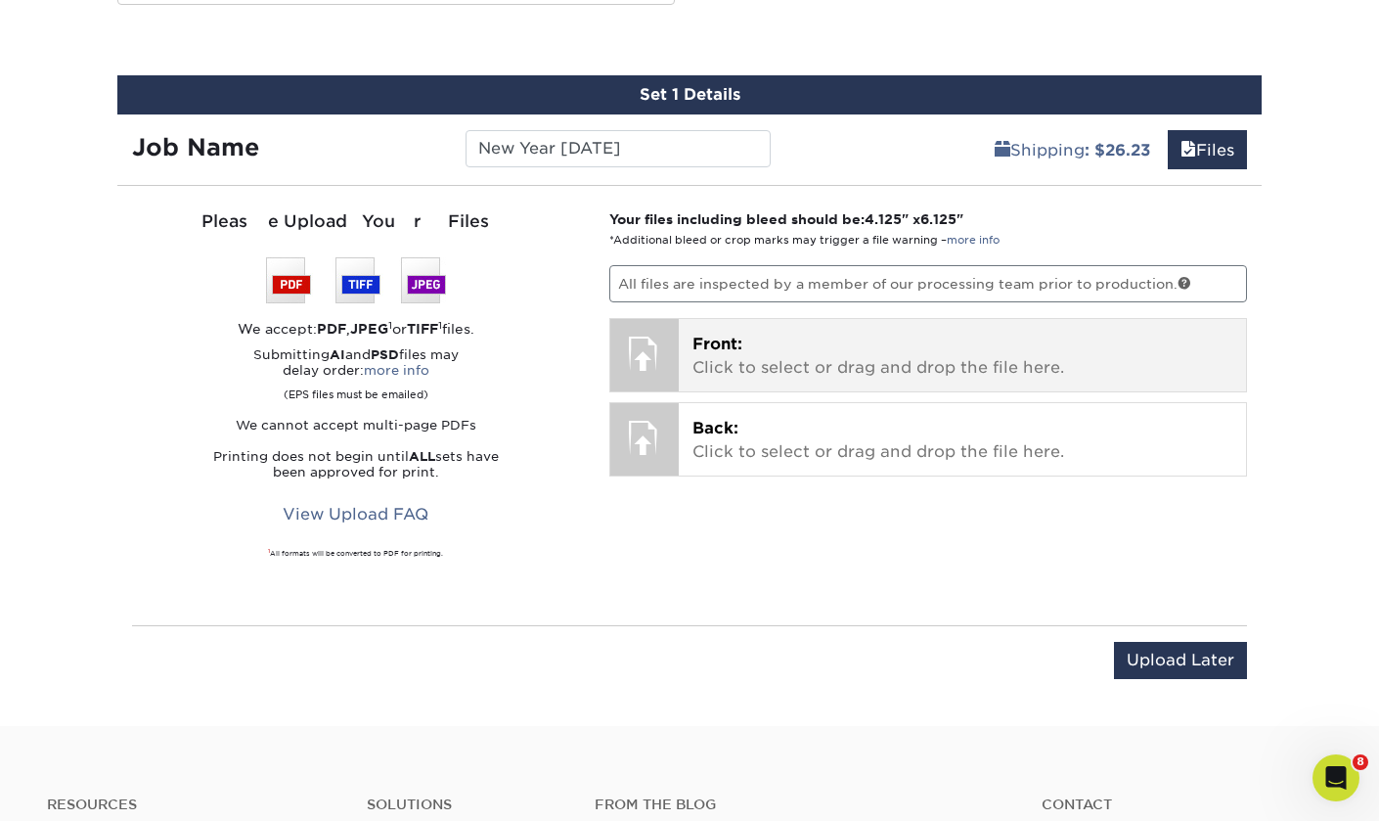
click at [683, 352] on div "Front: Click to select or drag and drop the file here. Choose file" at bounding box center [963, 355] width 568 height 72
click at [651, 340] on div at bounding box center [644, 353] width 68 height 68
click at [713, 352] on p "Front: Click to select or drag and drop the file here." at bounding box center [963, 356] width 541 height 47
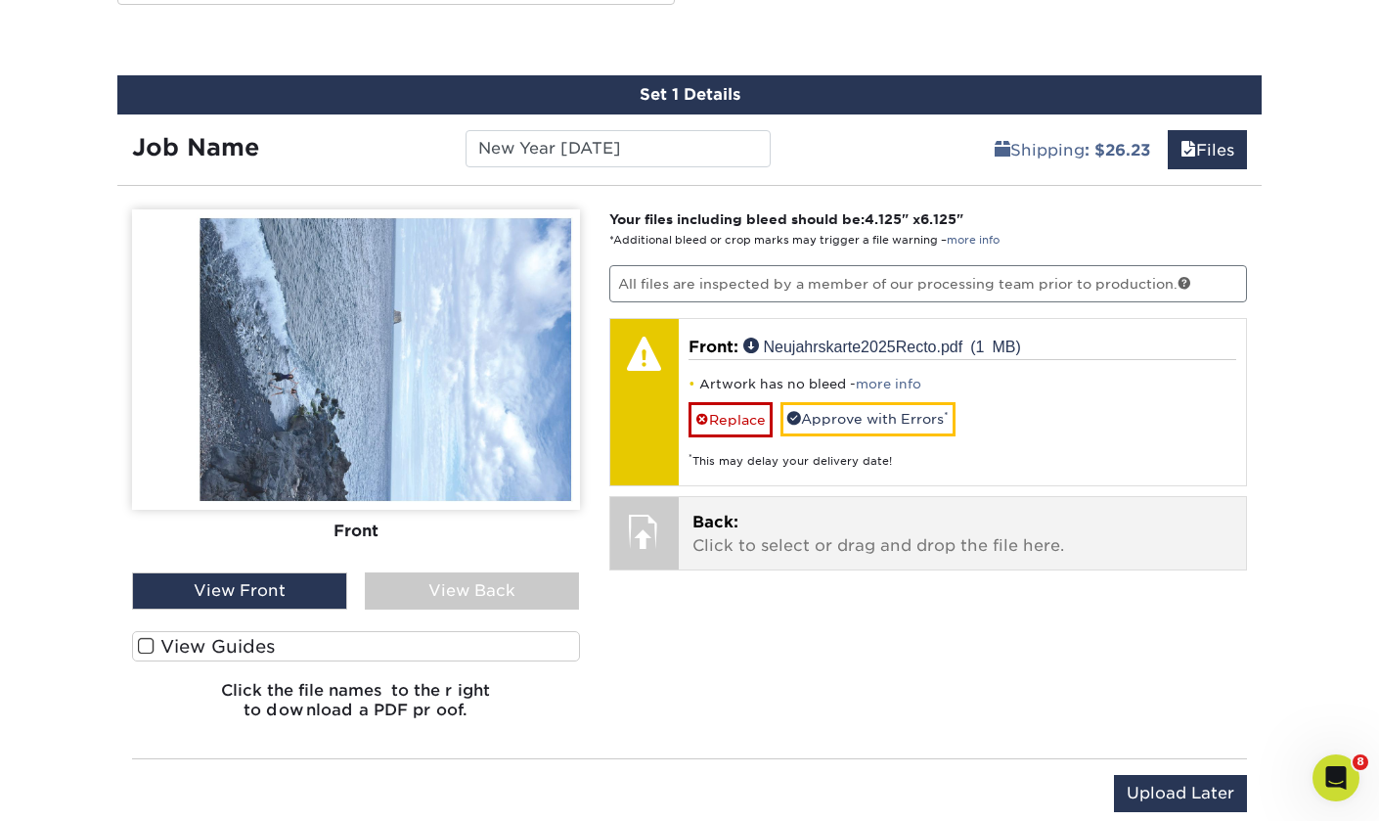
click at [745, 432] on div "Your files including bleed should be: 4.125 " x 6.125 " *Additional bleed or cr…" at bounding box center [929, 471] width 668 height 525
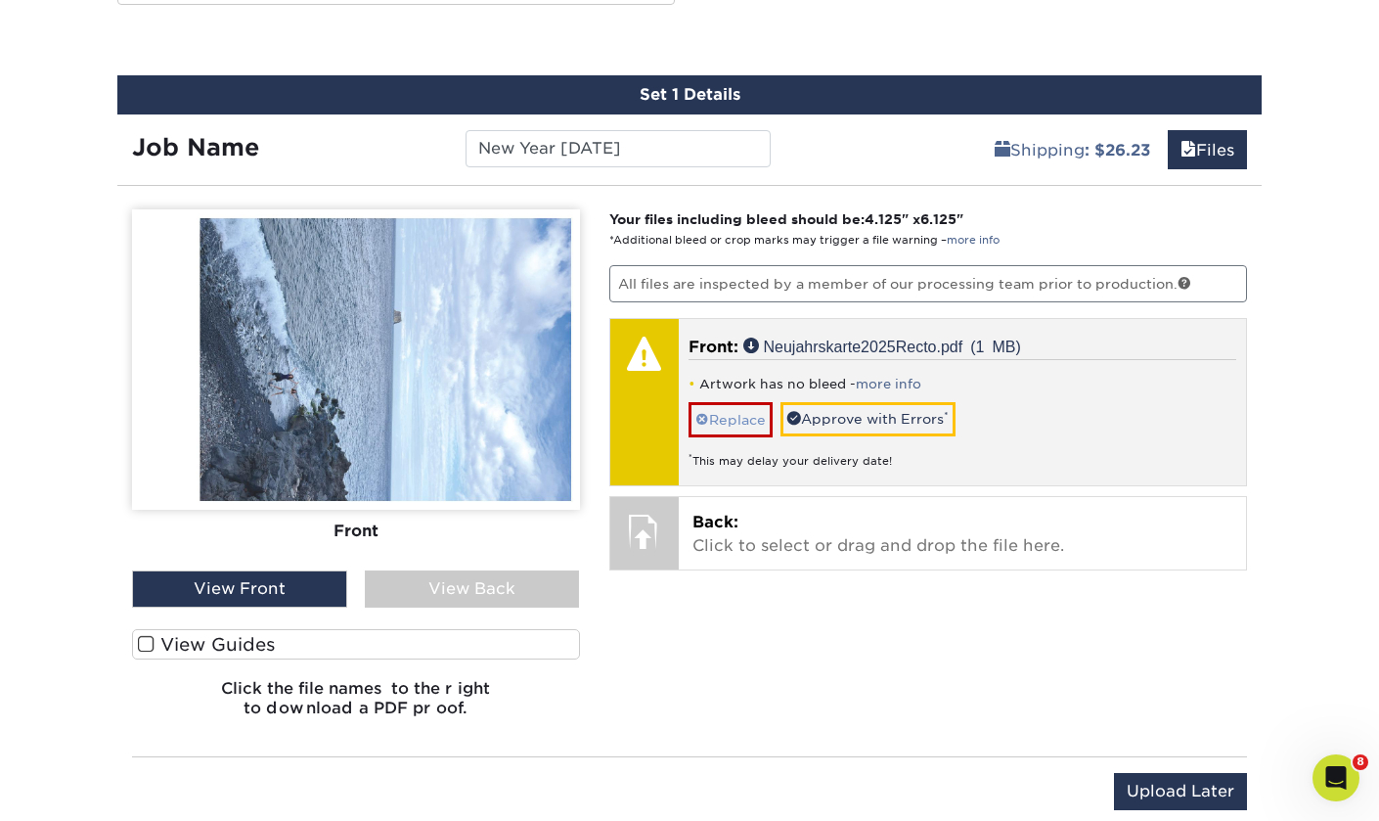
click at [734, 410] on link "Replace" at bounding box center [731, 419] width 84 height 34
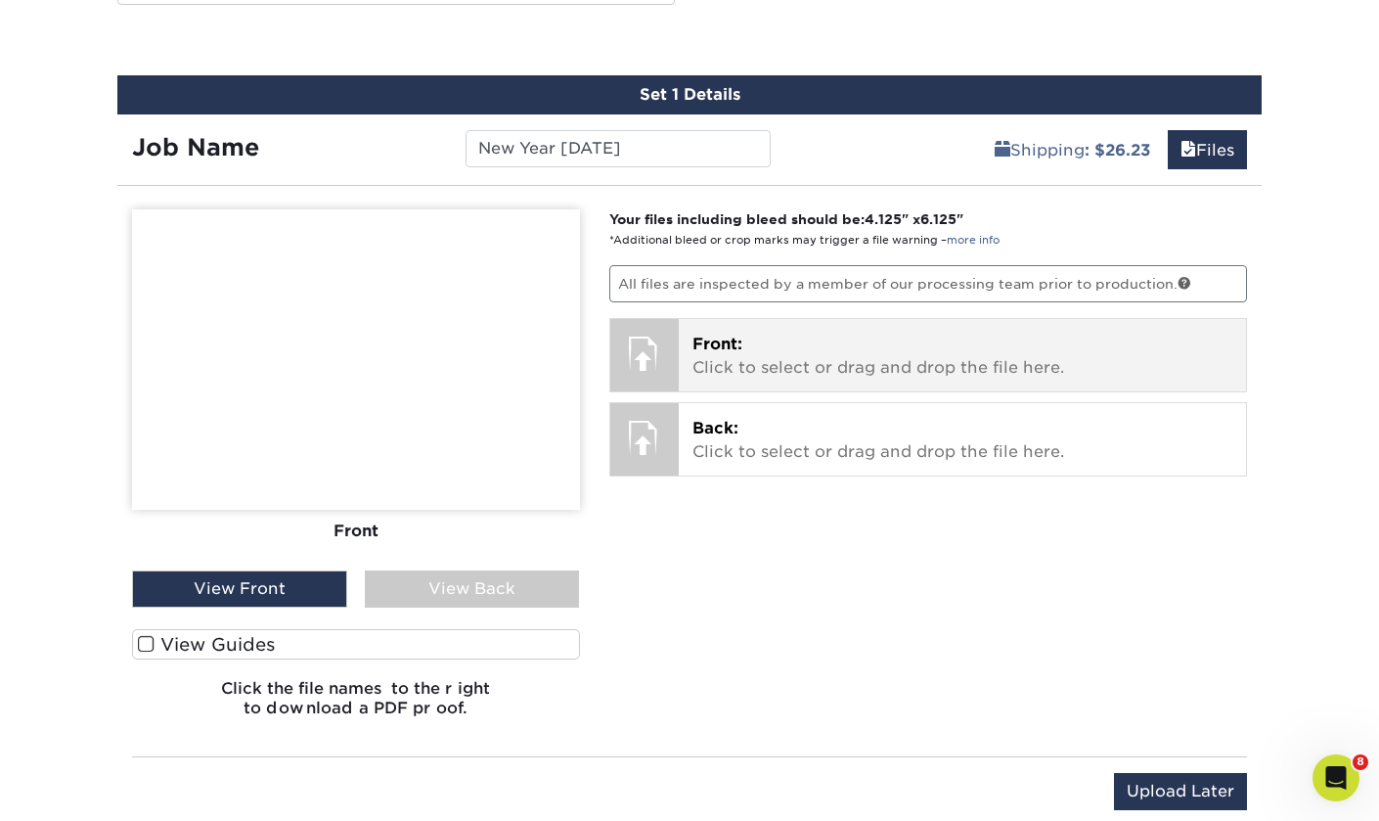
click at [791, 351] on p "Front: Click to select or drag and drop the file here." at bounding box center [963, 356] width 541 height 47
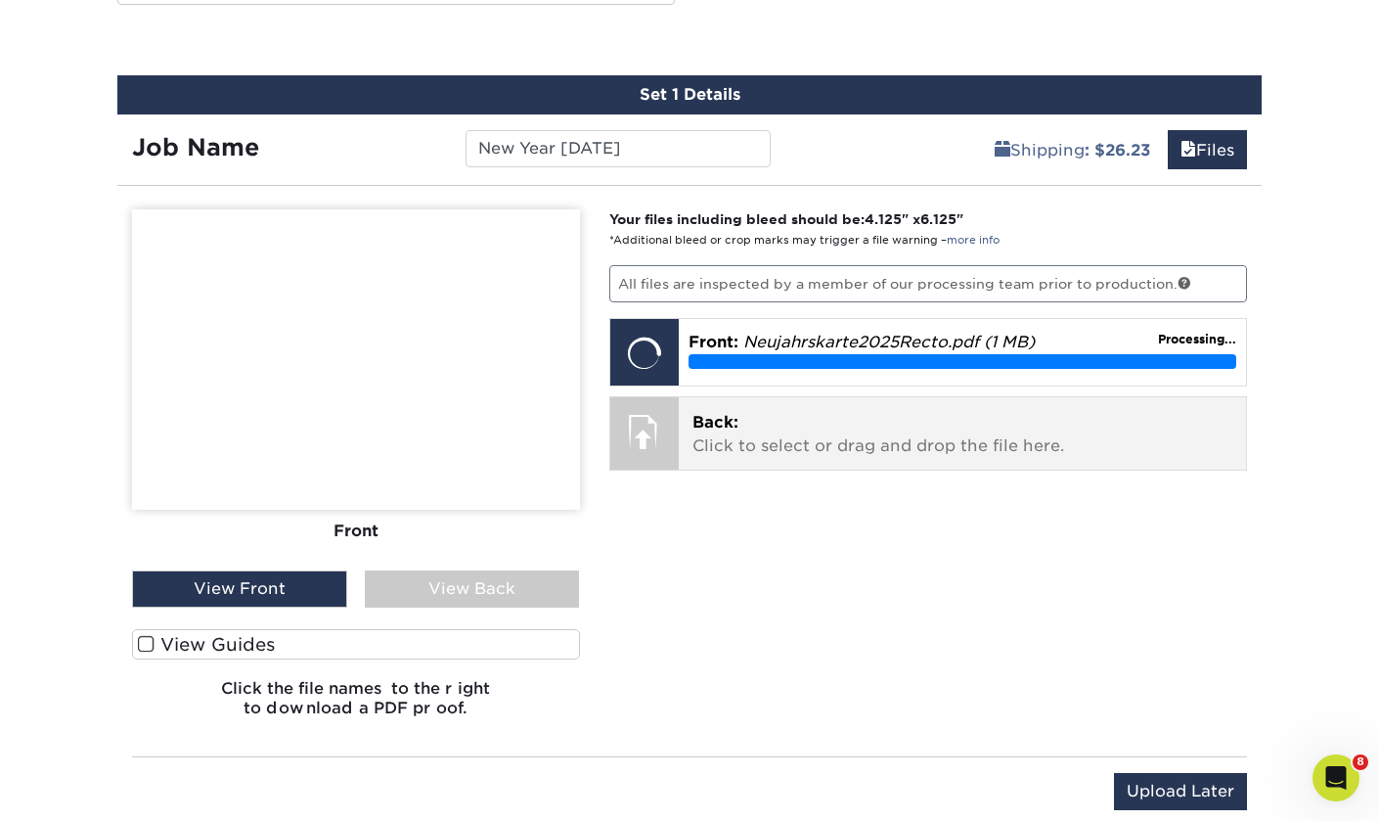
click at [675, 430] on div at bounding box center [644, 431] width 68 height 68
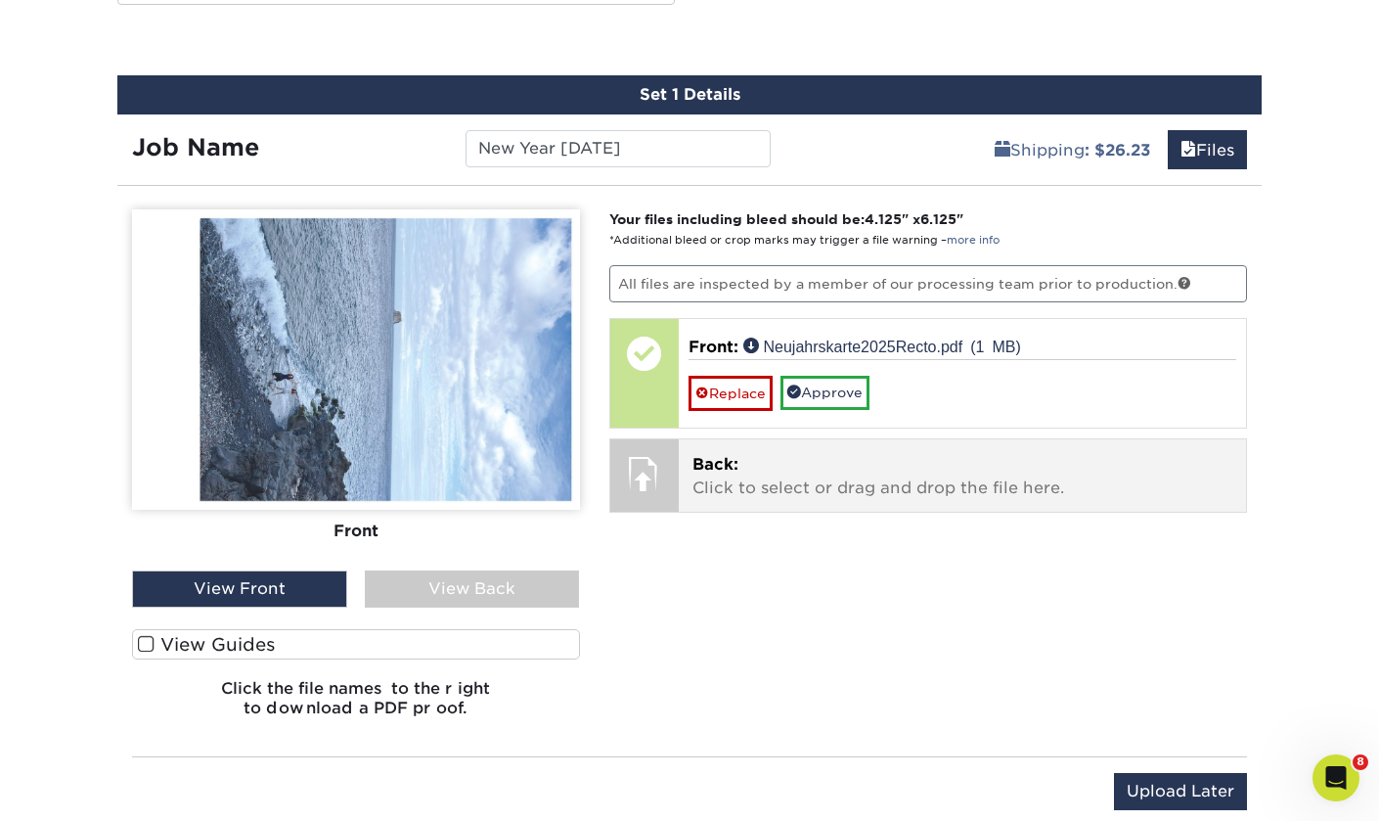
click at [813, 438] on div "Back: Click to select or drag and drop the file here. Choose file Back: valery-…" at bounding box center [928, 475] width 639 height 74
click at [704, 462] on span "Back:" at bounding box center [716, 464] width 46 height 19
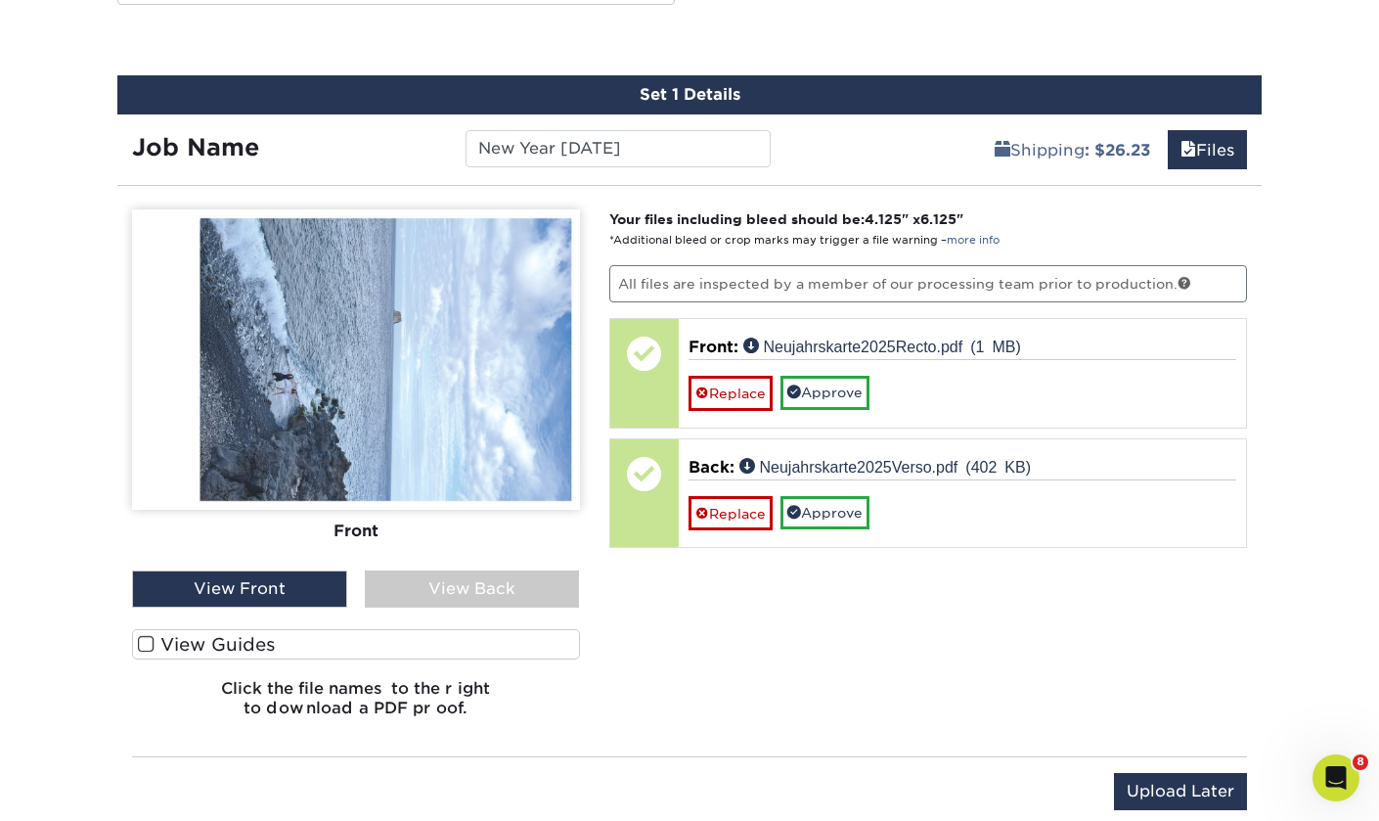
click at [425, 590] on div "View Back" at bounding box center [472, 588] width 215 height 37
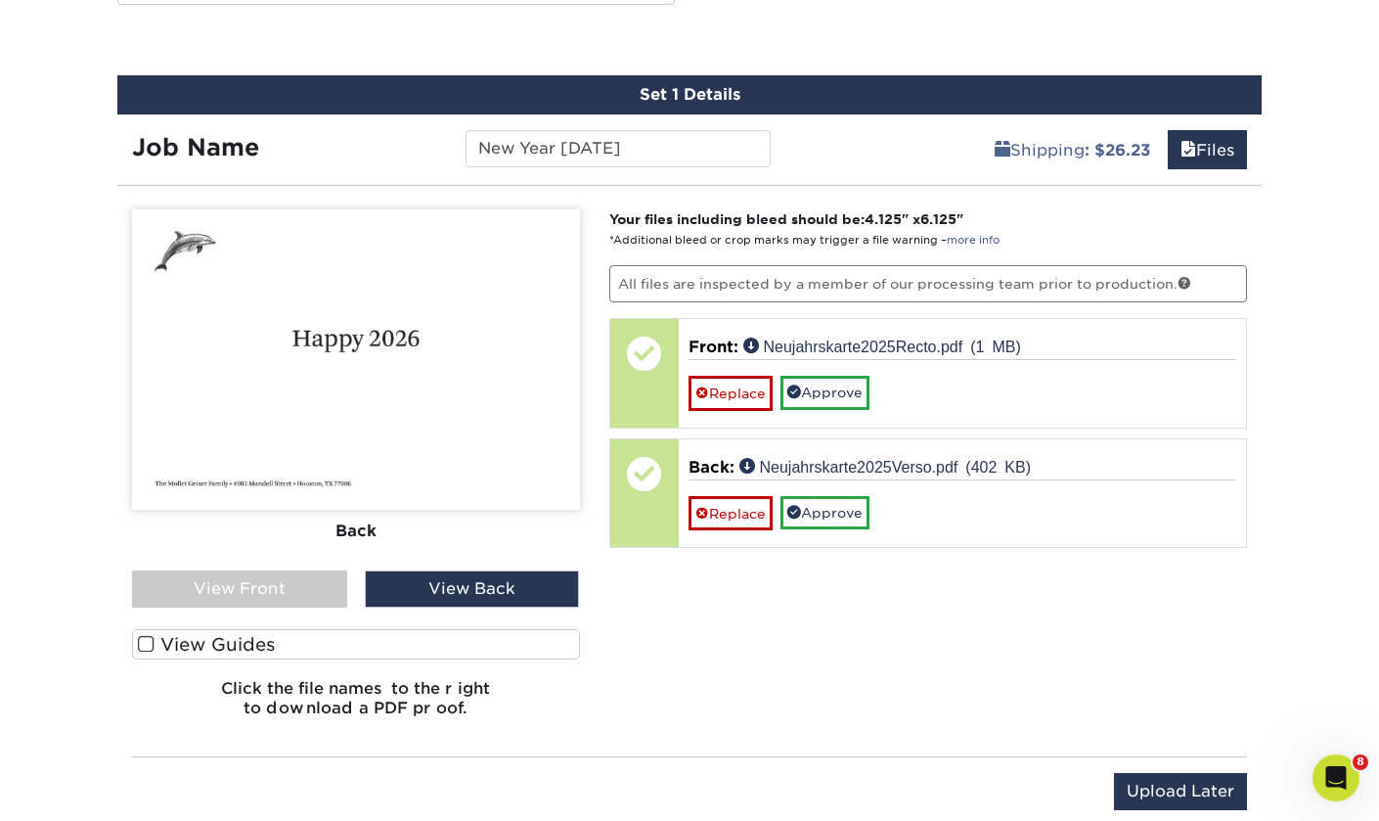
click at [261, 565] on div "Front Back" at bounding box center [356, 389] width 448 height 361
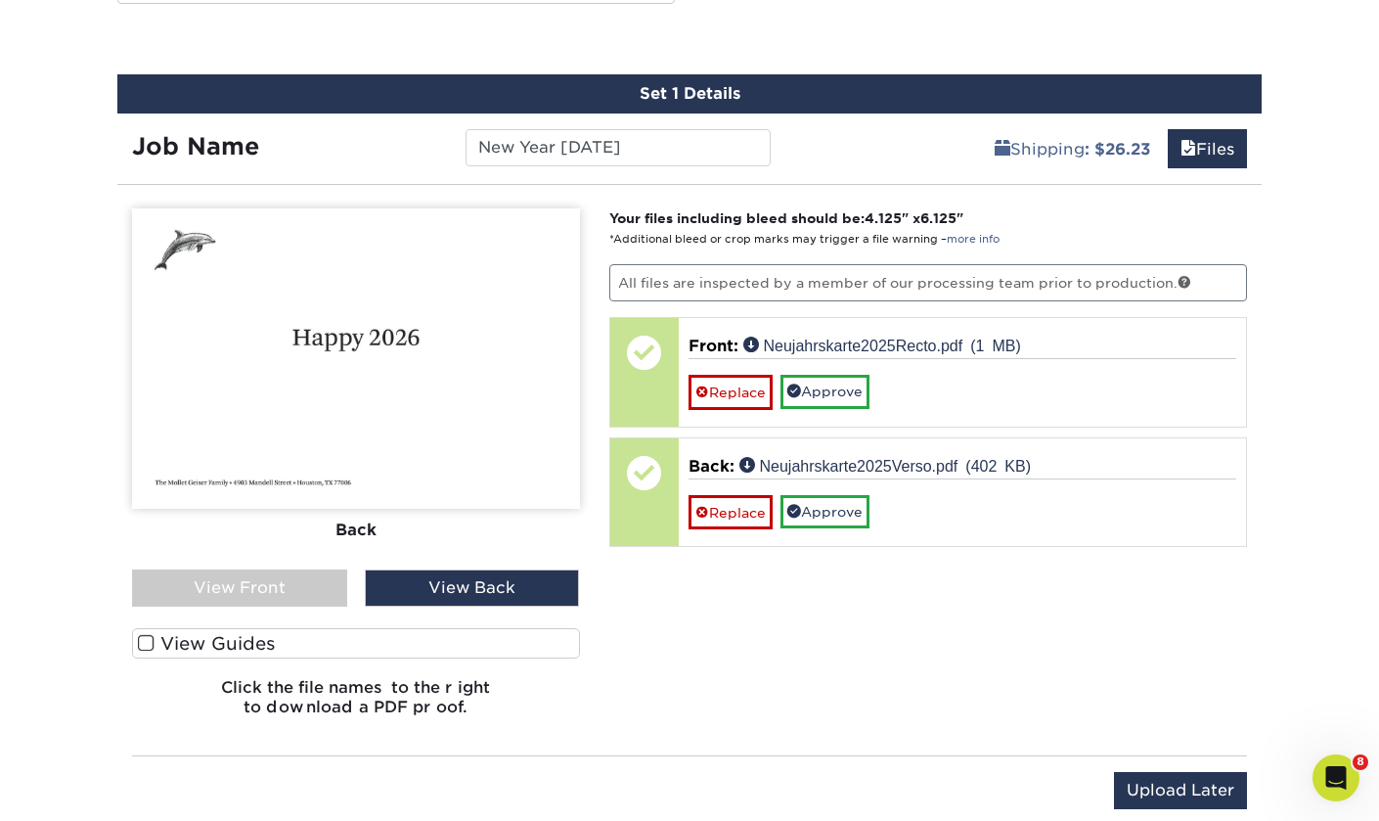
click at [261, 576] on div "View Front" at bounding box center [239, 587] width 215 height 37
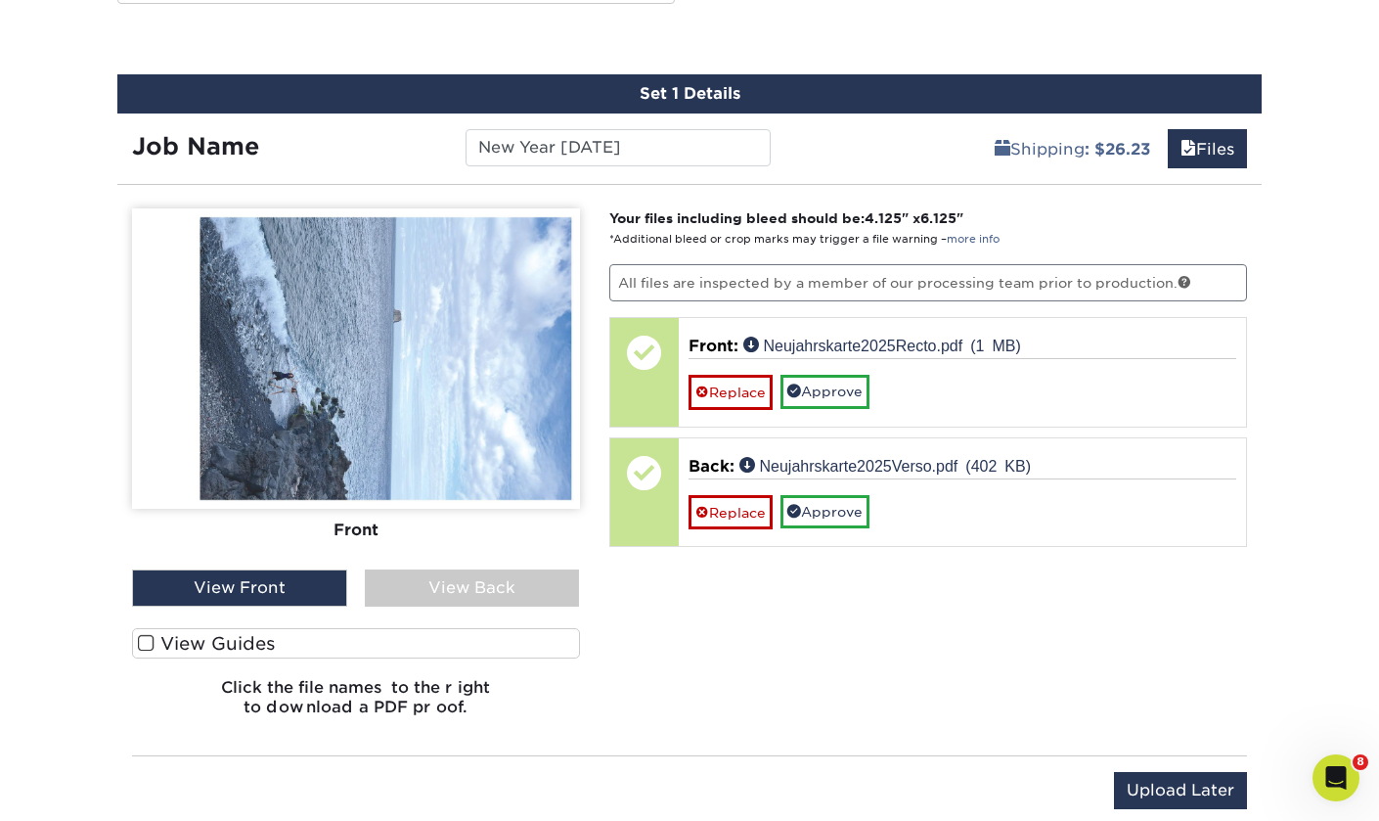
click at [434, 593] on div "View Back" at bounding box center [472, 587] width 215 height 37
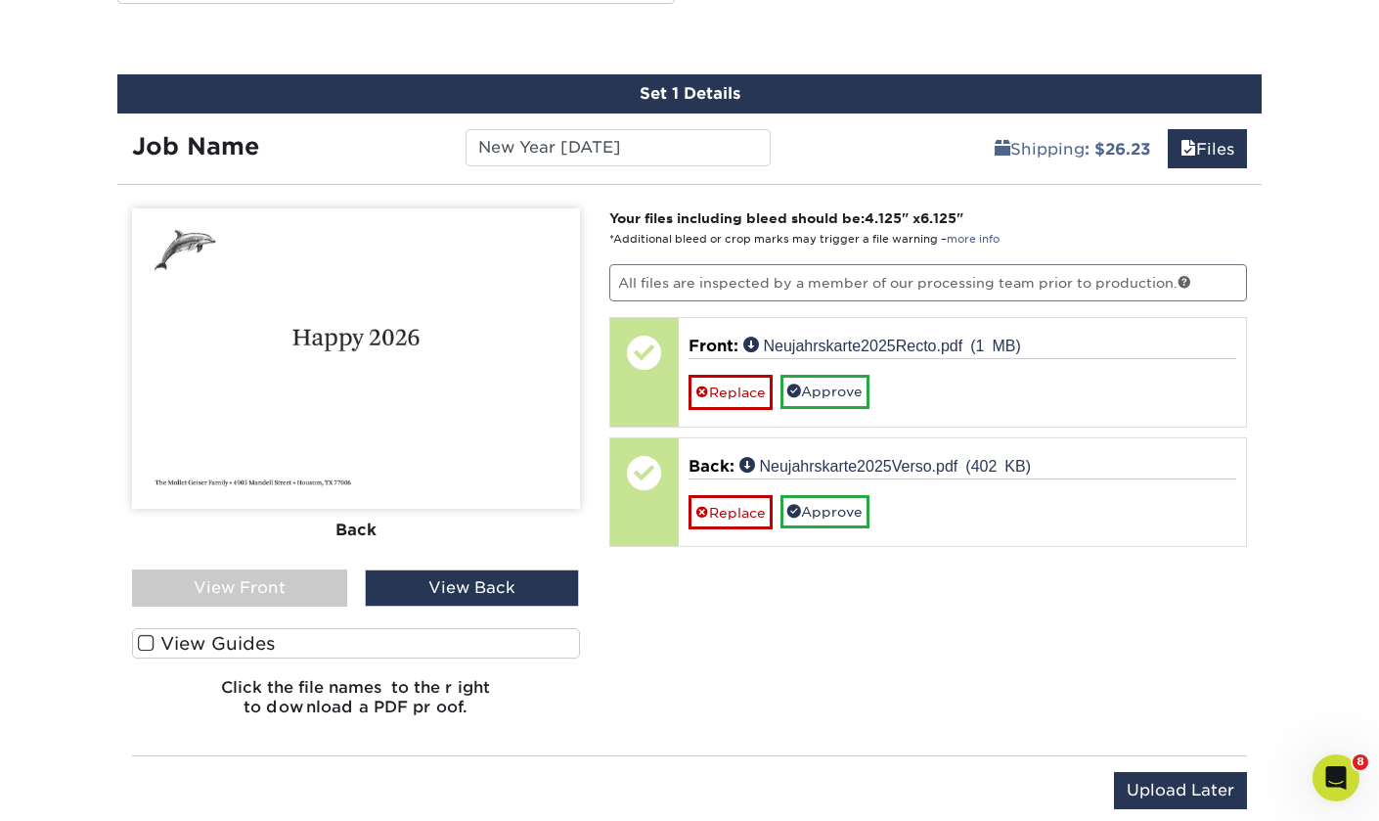
click at [140, 636] on span at bounding box center [146, 643] width 17 height 19
click at [0, 0] on input "View Guides" at bounding box center [0, 0] width 0 height 0
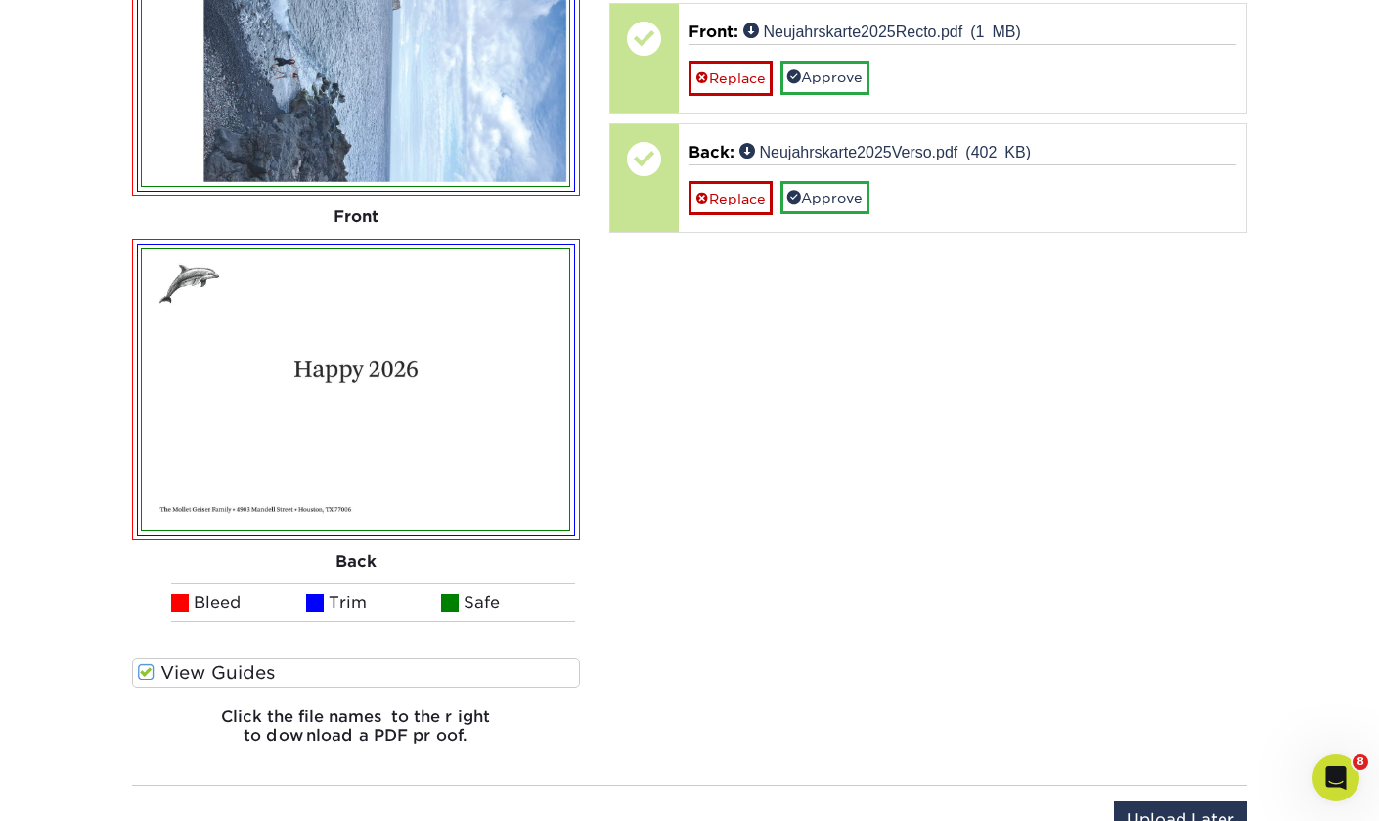
scroll to position [1496, 0]
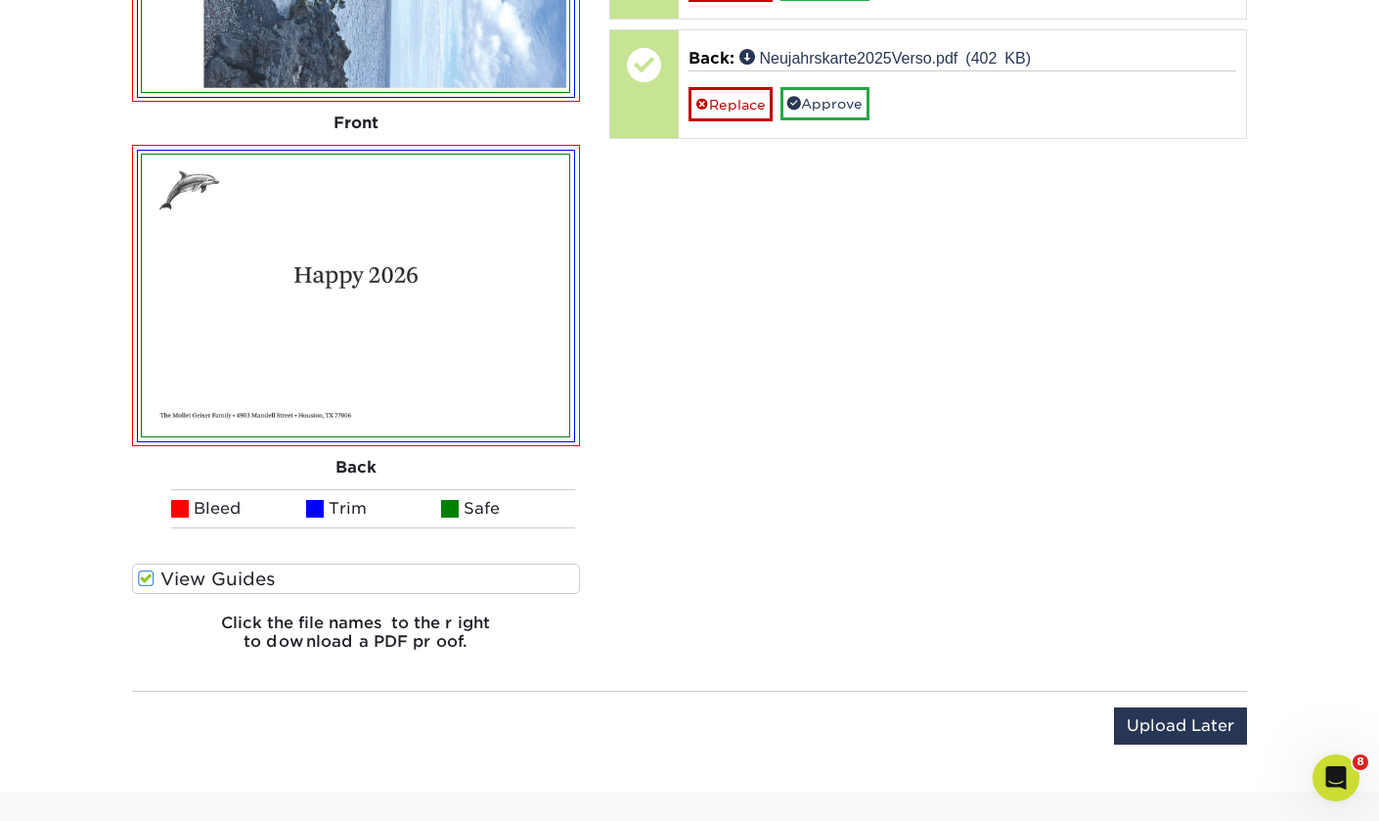
click at [144, 572] on span at bounding box center [146, 578] width 17 height 19
click at [0, 0] on input "View Guides" at bounding box center [0, 0] width 0 height 0
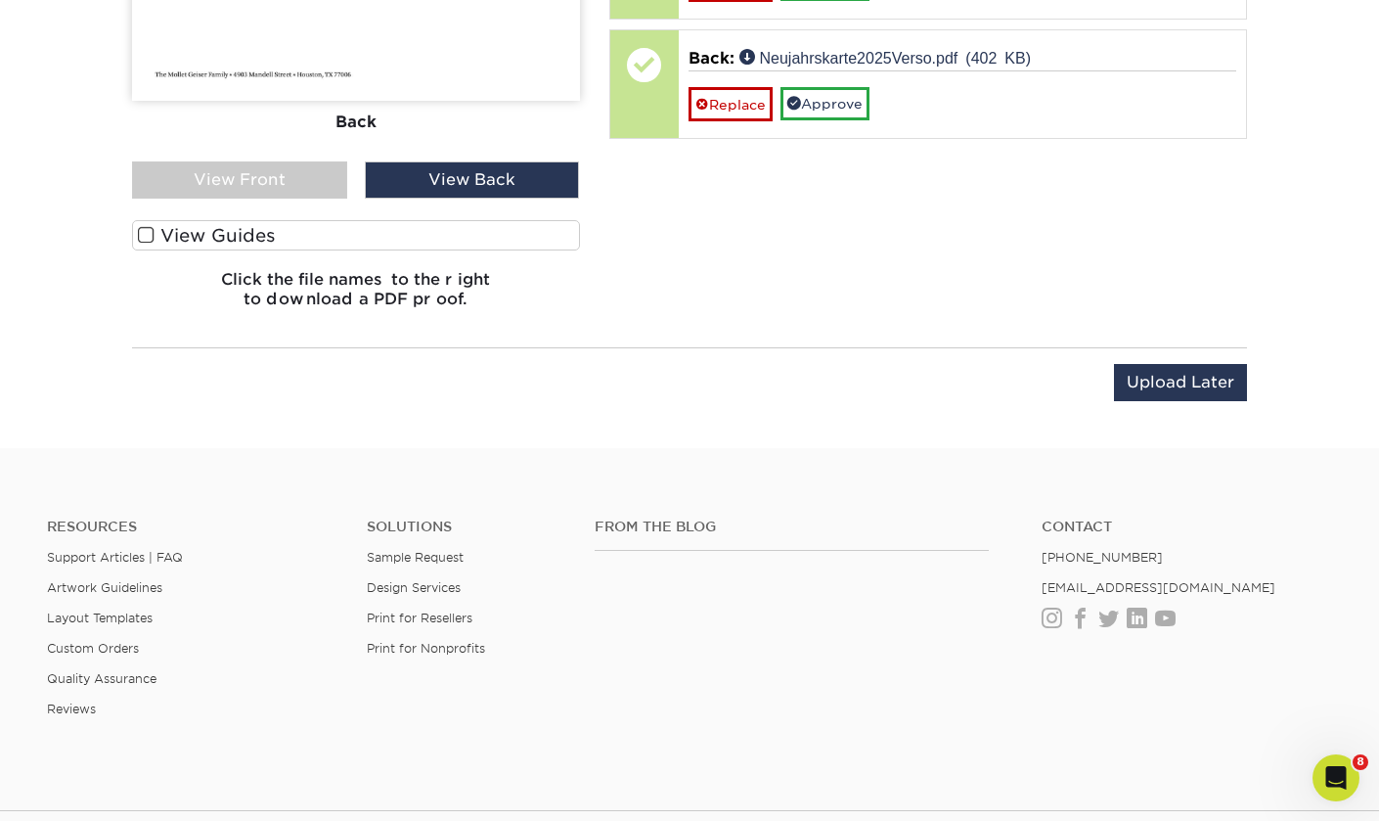
click at [146, 234] on span at bounding box center [146, 235] width 17 height 19
click at [0, 0] on input "View Guides" at bounding box center [0, 0] width 0 height 0
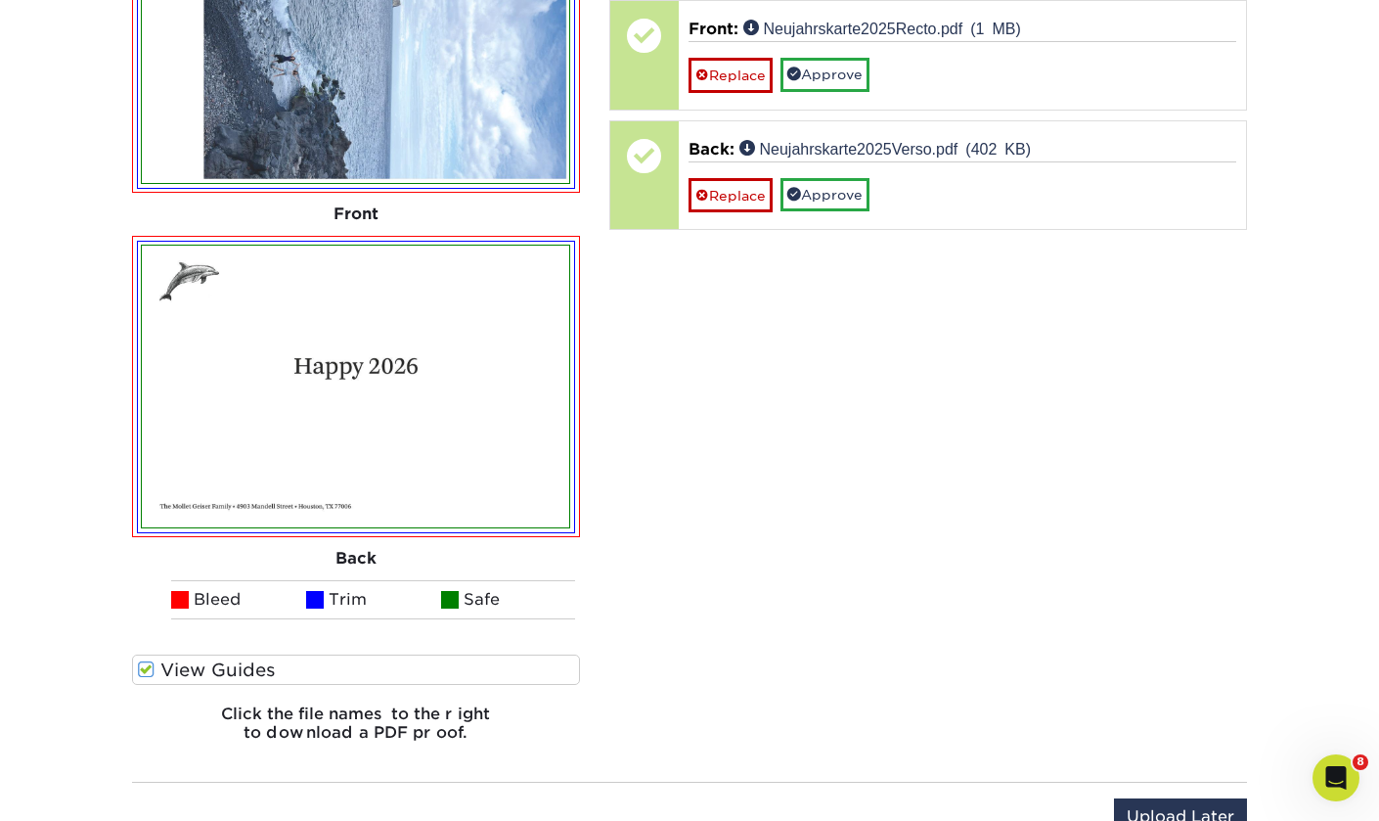
scroll to position [1408, 0]
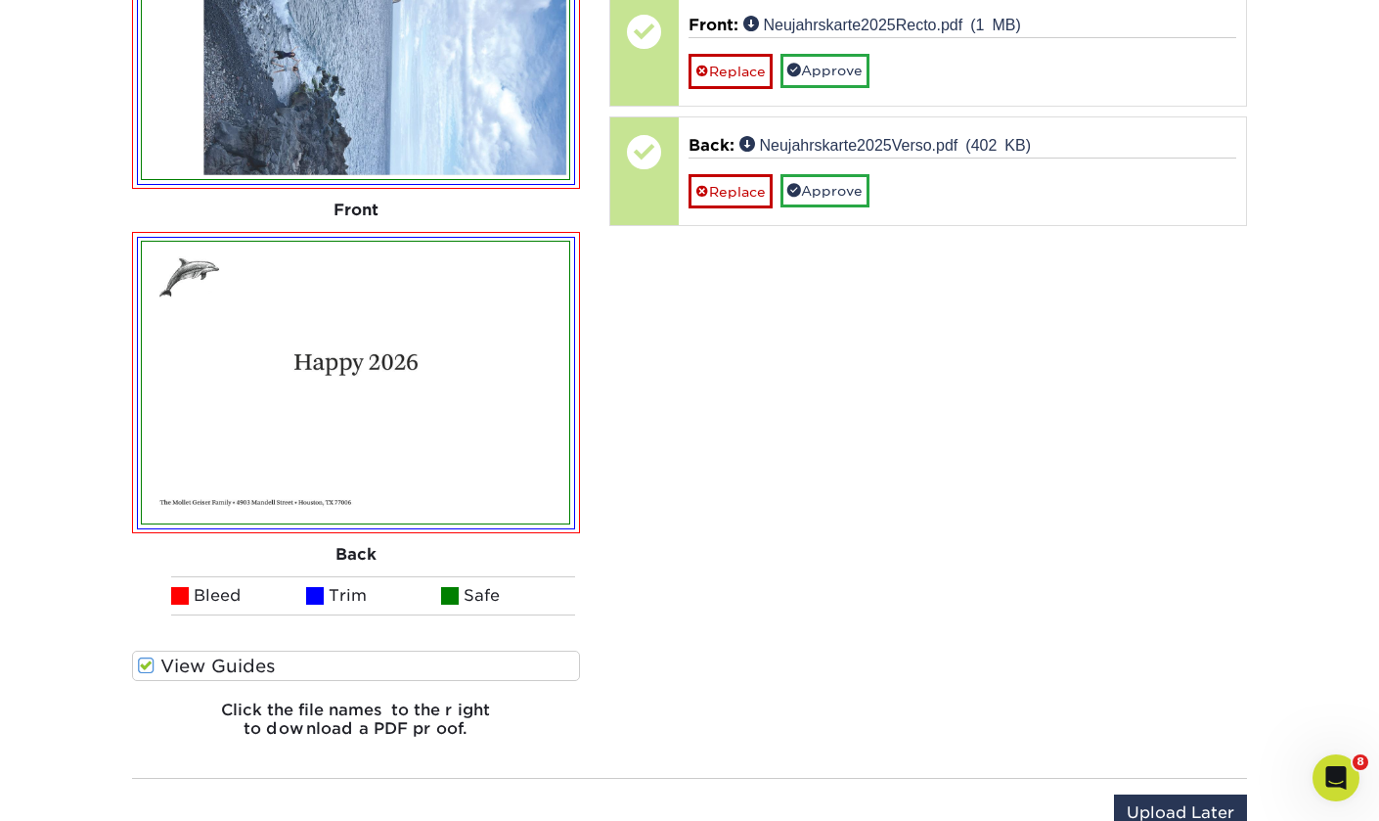
click at [148, 662] on span at bounding box center [146, 665] width 17 height 19
click at [0, 0] on input "View Guides" at bounding box center [0, 0] width 0 height 0
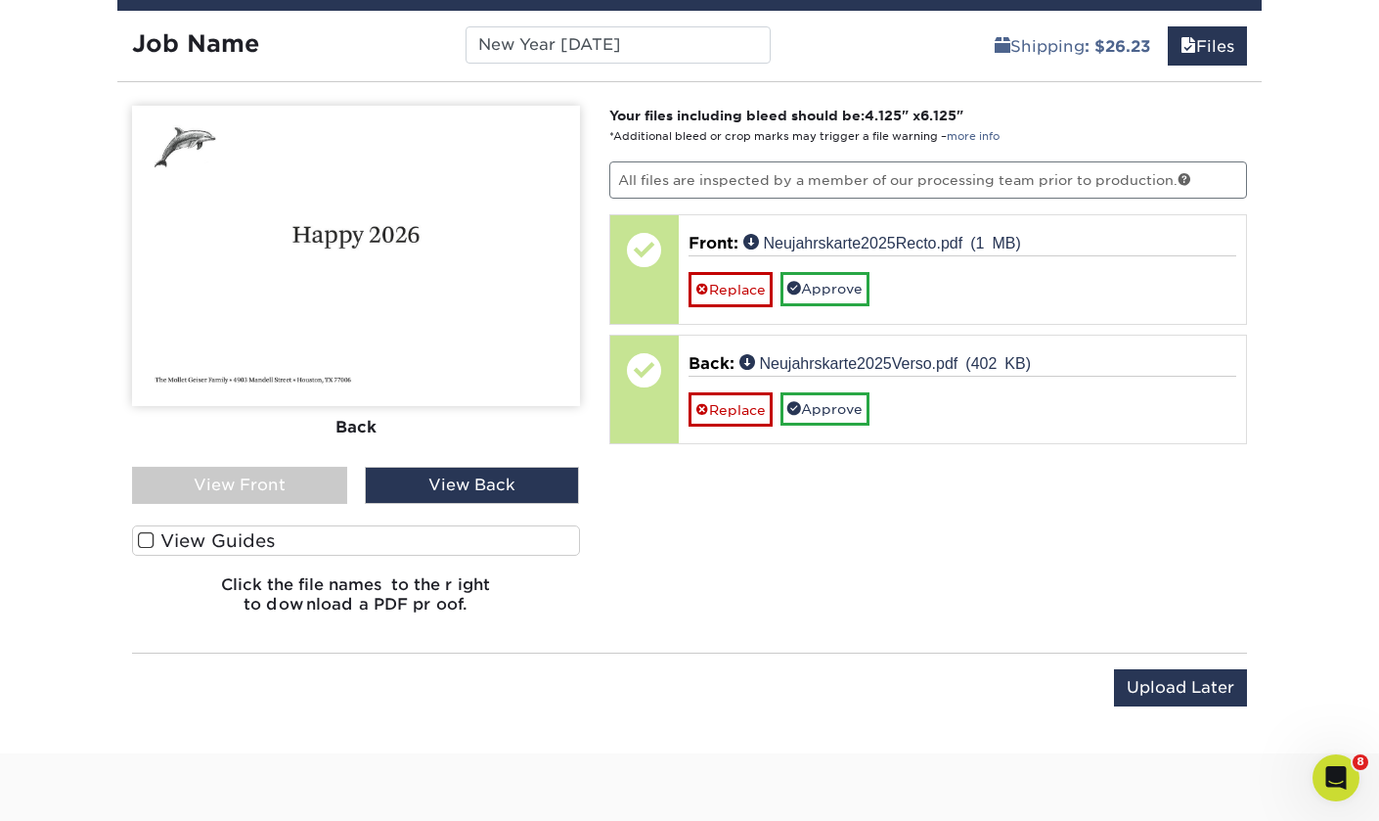
scroll to position [1177, 0]
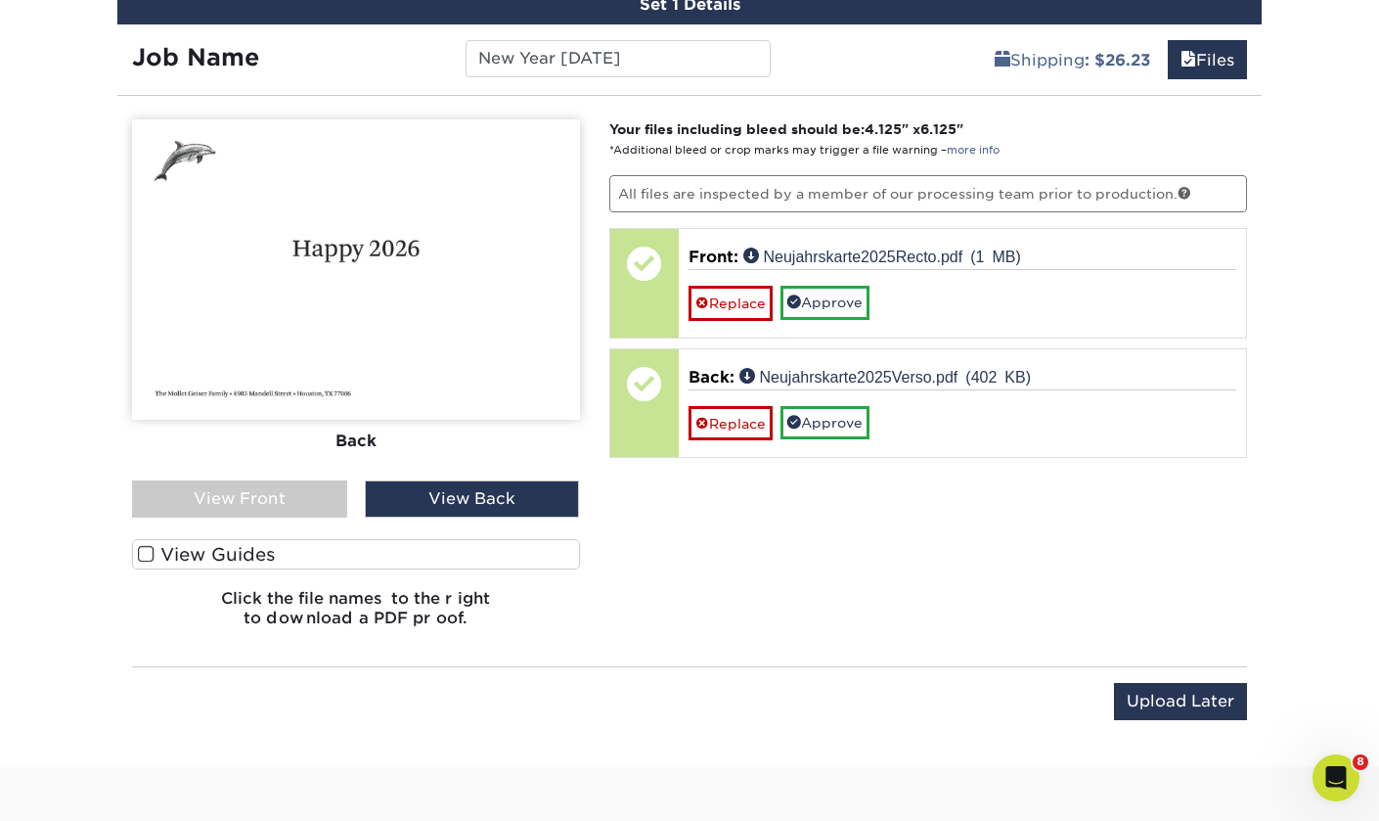
click at [286, 494] on div "View Front" at bounding box center [239, 498] width 215 height 37
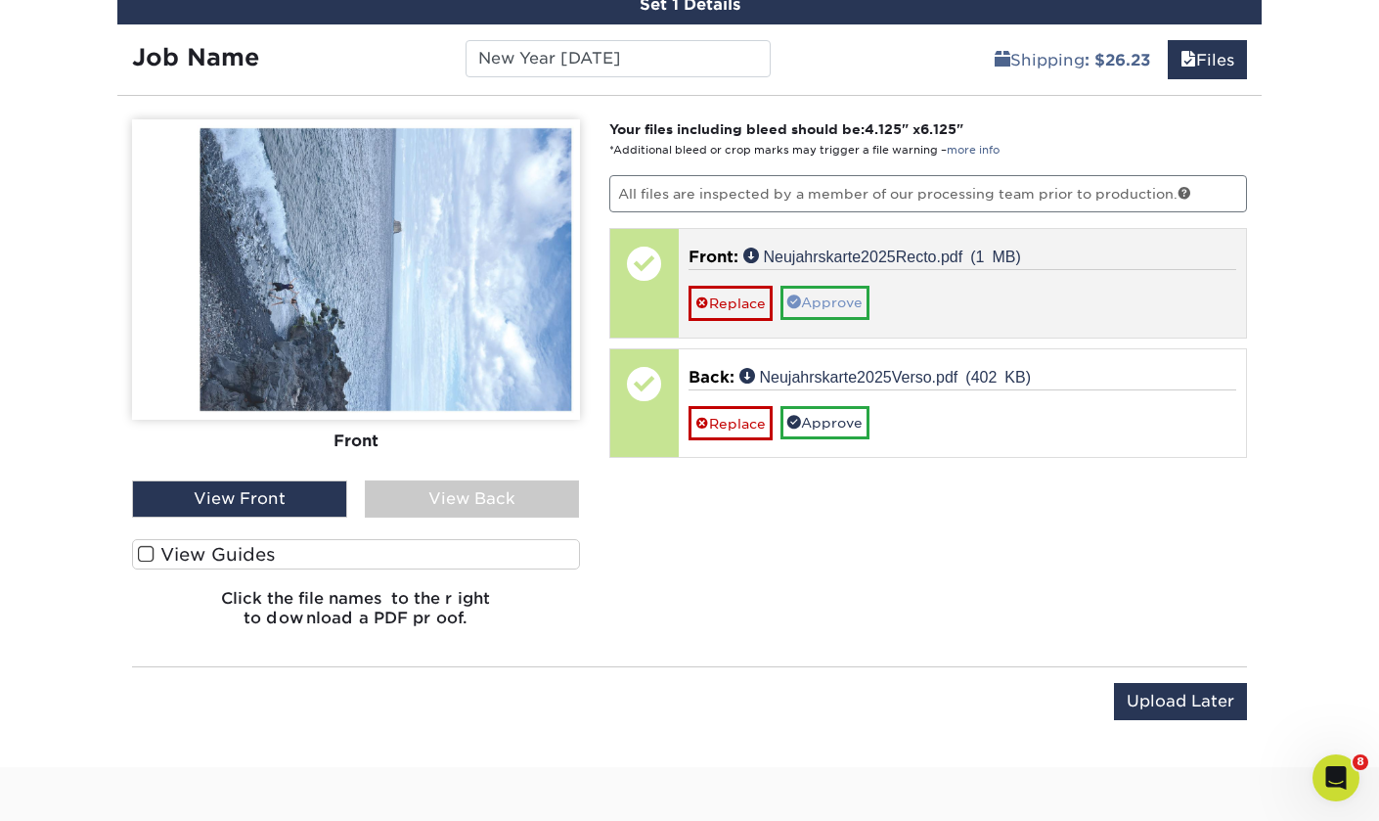
click at [828, 293] on link "Approve" at bounding box center [825, 302] width 89 height 33
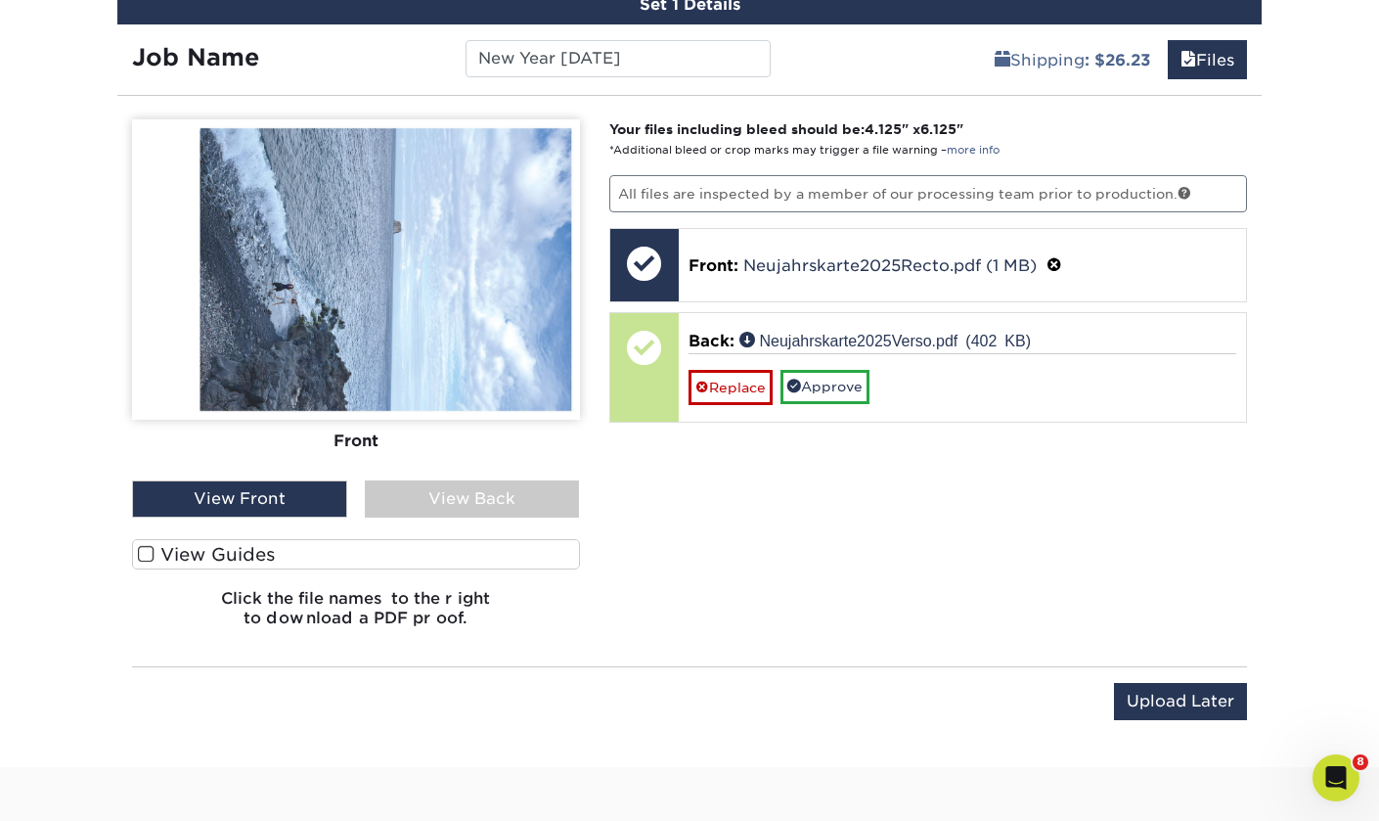
click at [430, 495] on div "View Back" at bounding box center [472, 498] width 215 height 37
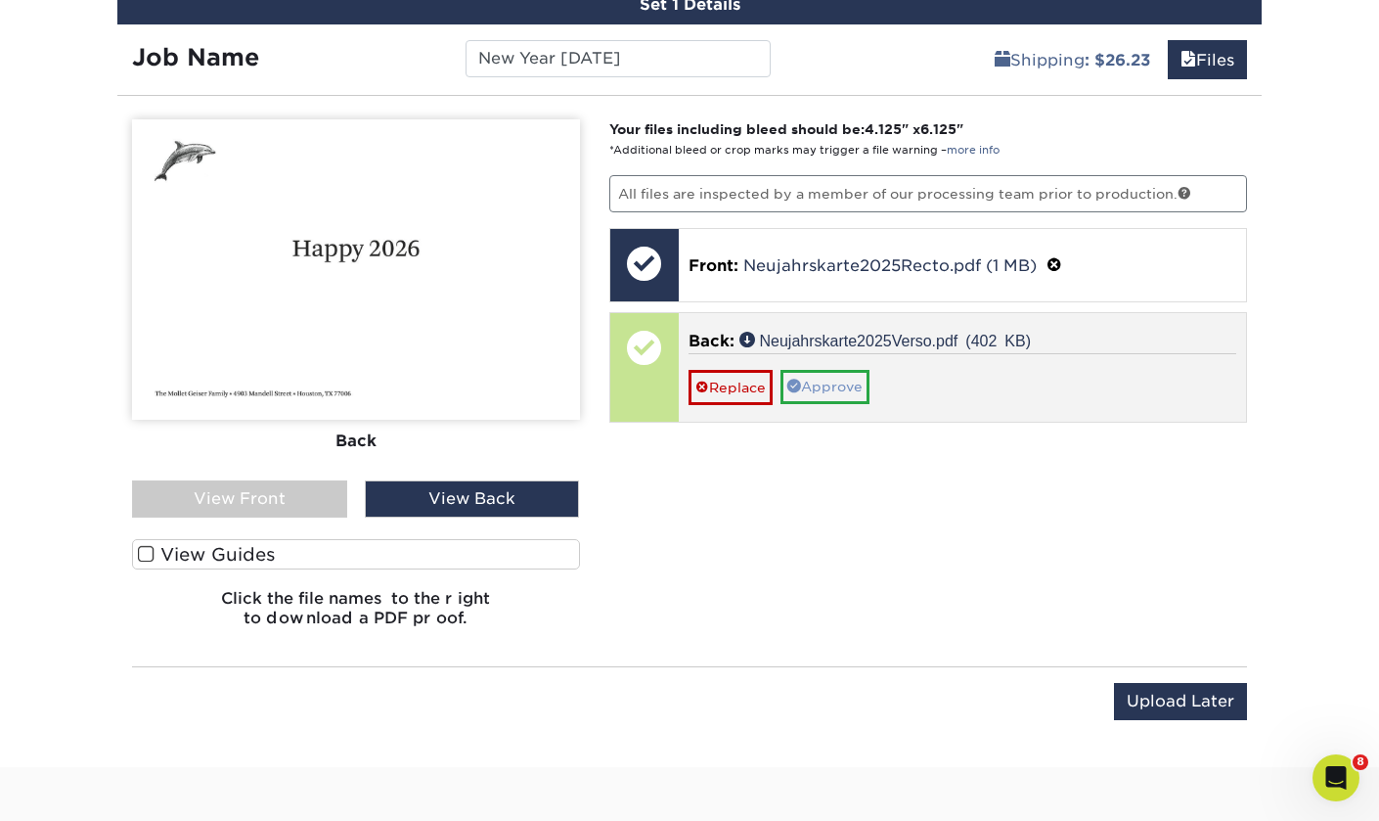
click at [841, 385] on link "Approve" at bounding box center [825, 386] width 89 height 33
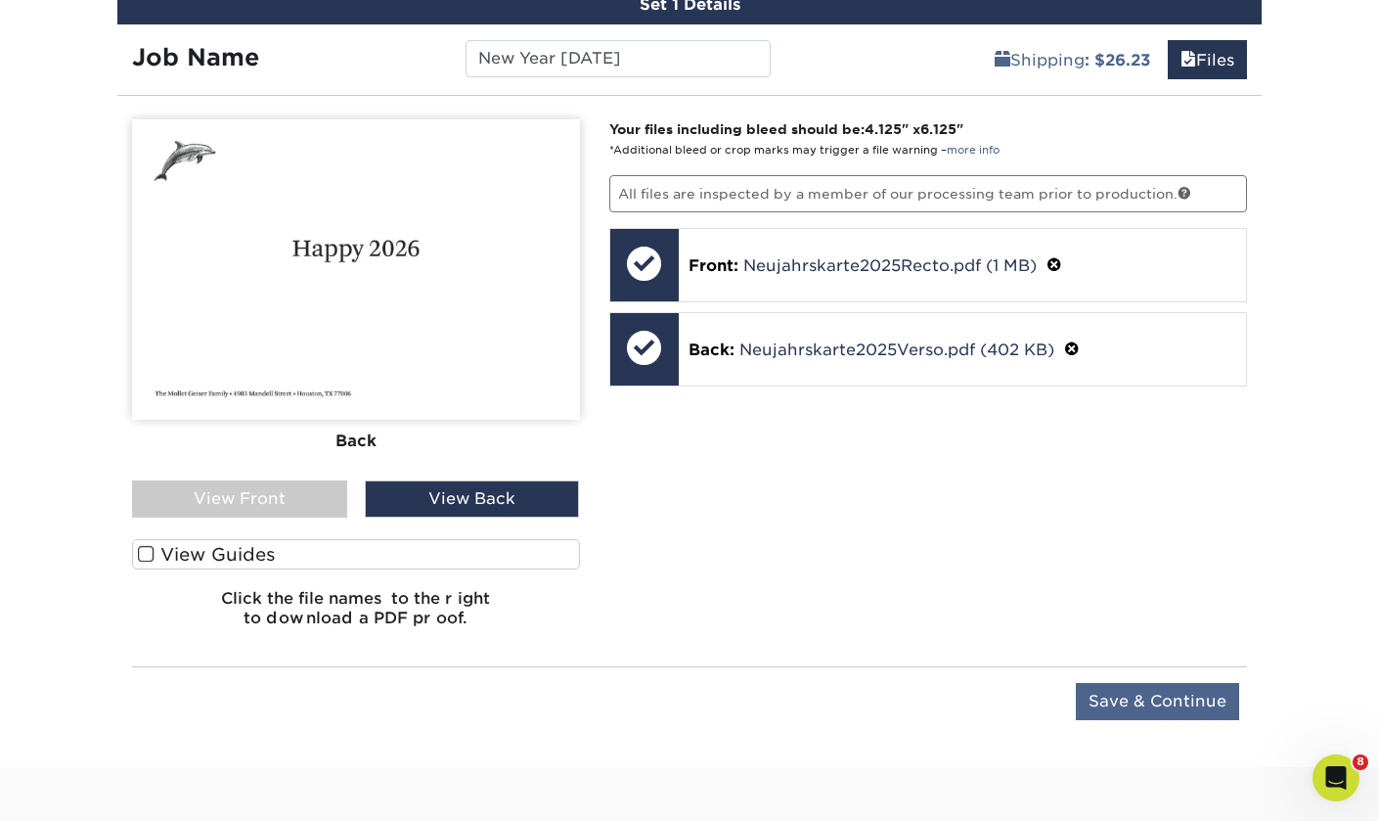
click at [1127, 701] on input "Save & Continue" at bounding box center [1157, 701] width 163 height 37
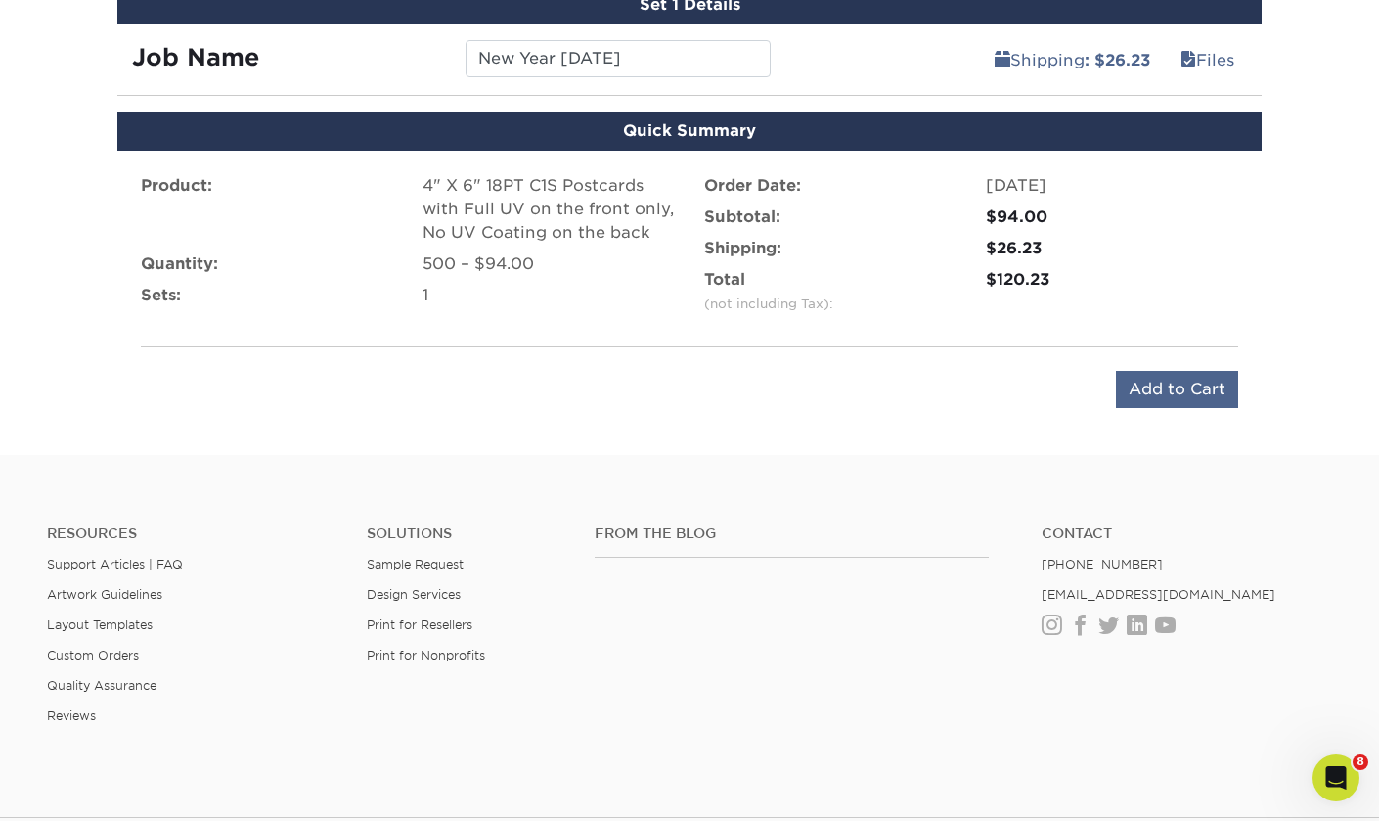
click at [1167, 389] on input "Add to Cart" at bounding box center [1177, 389] width 122 height 37
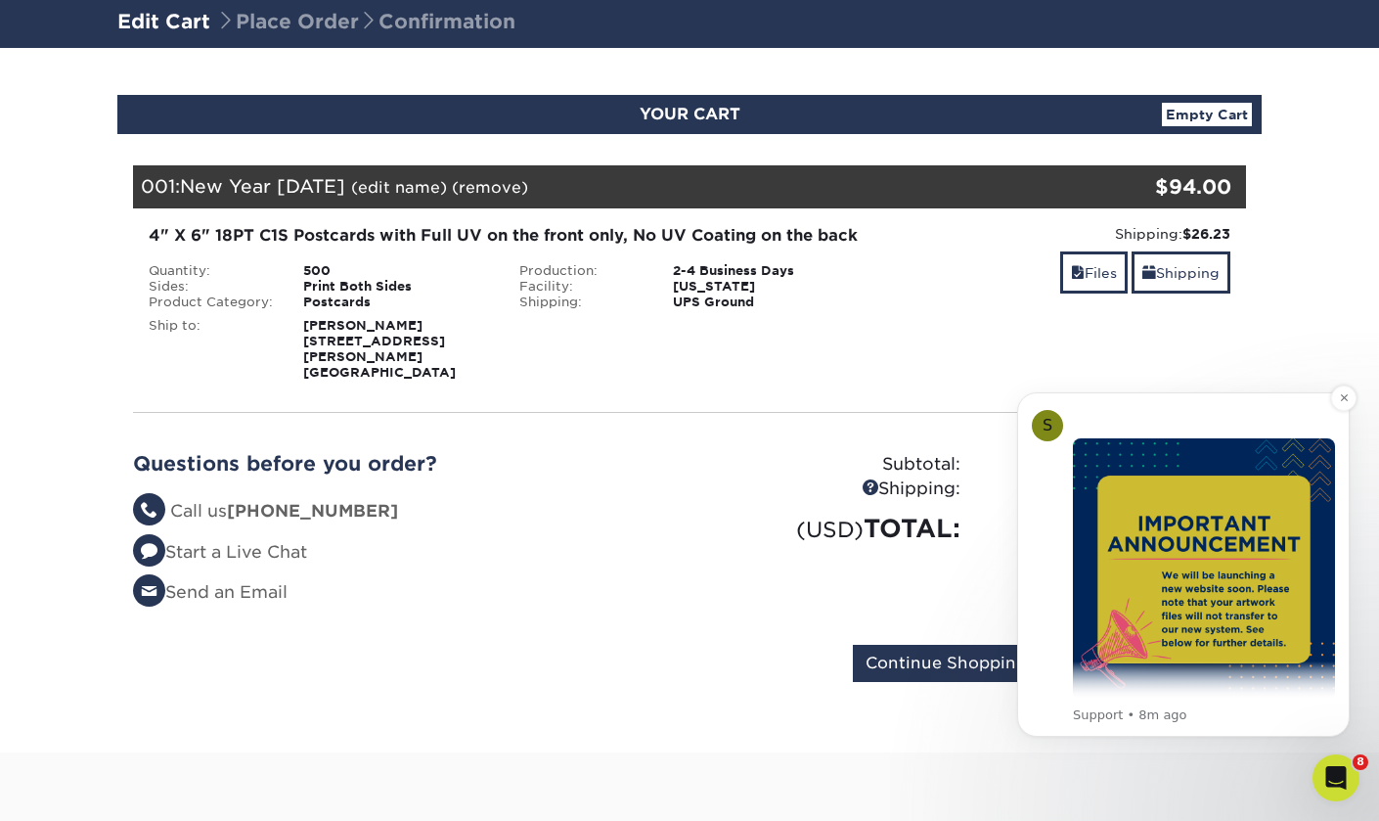
scroll to position [48, 0]
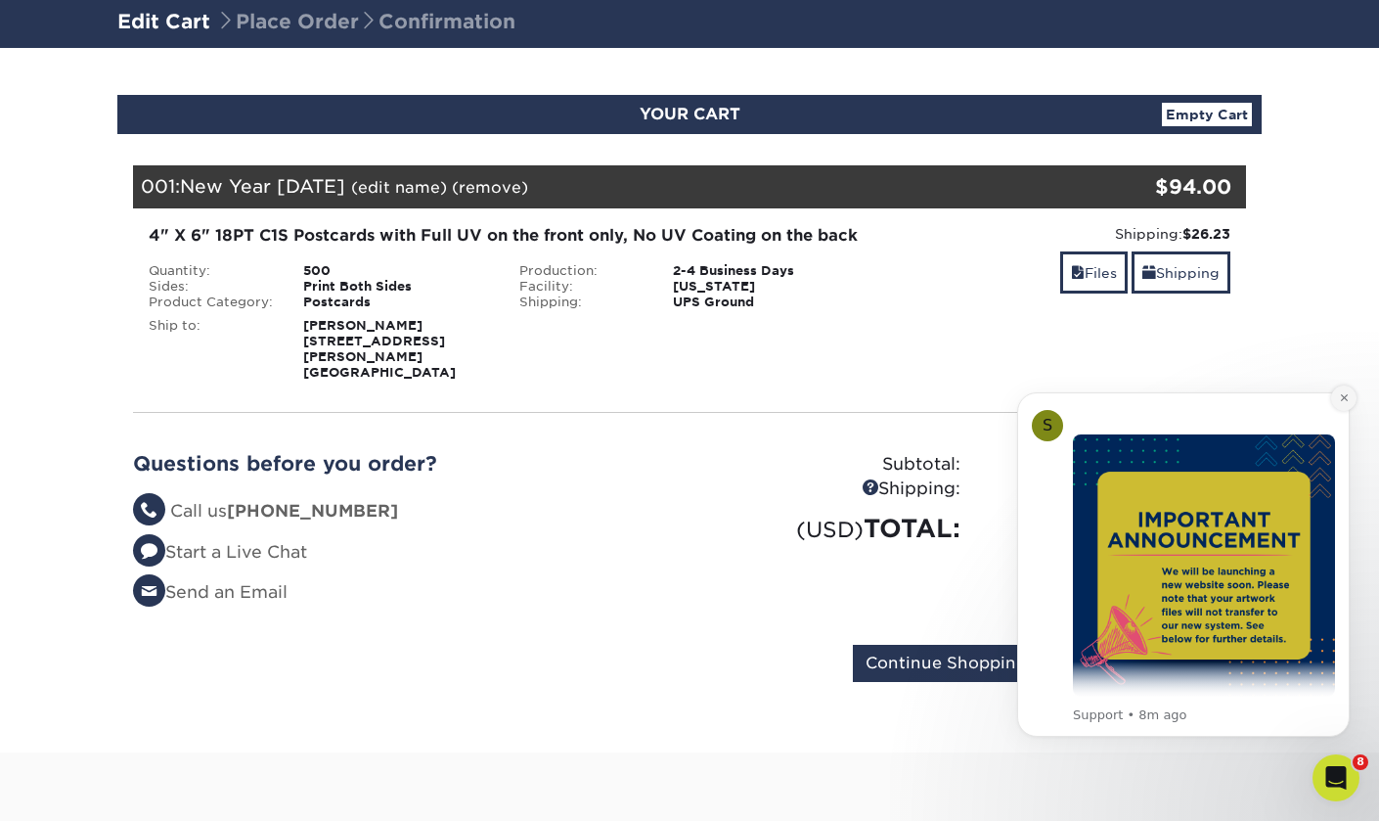
click at [1347, 392] on icon "Dismiss notification" at bounding box center [1344, 397] width 11 height 11
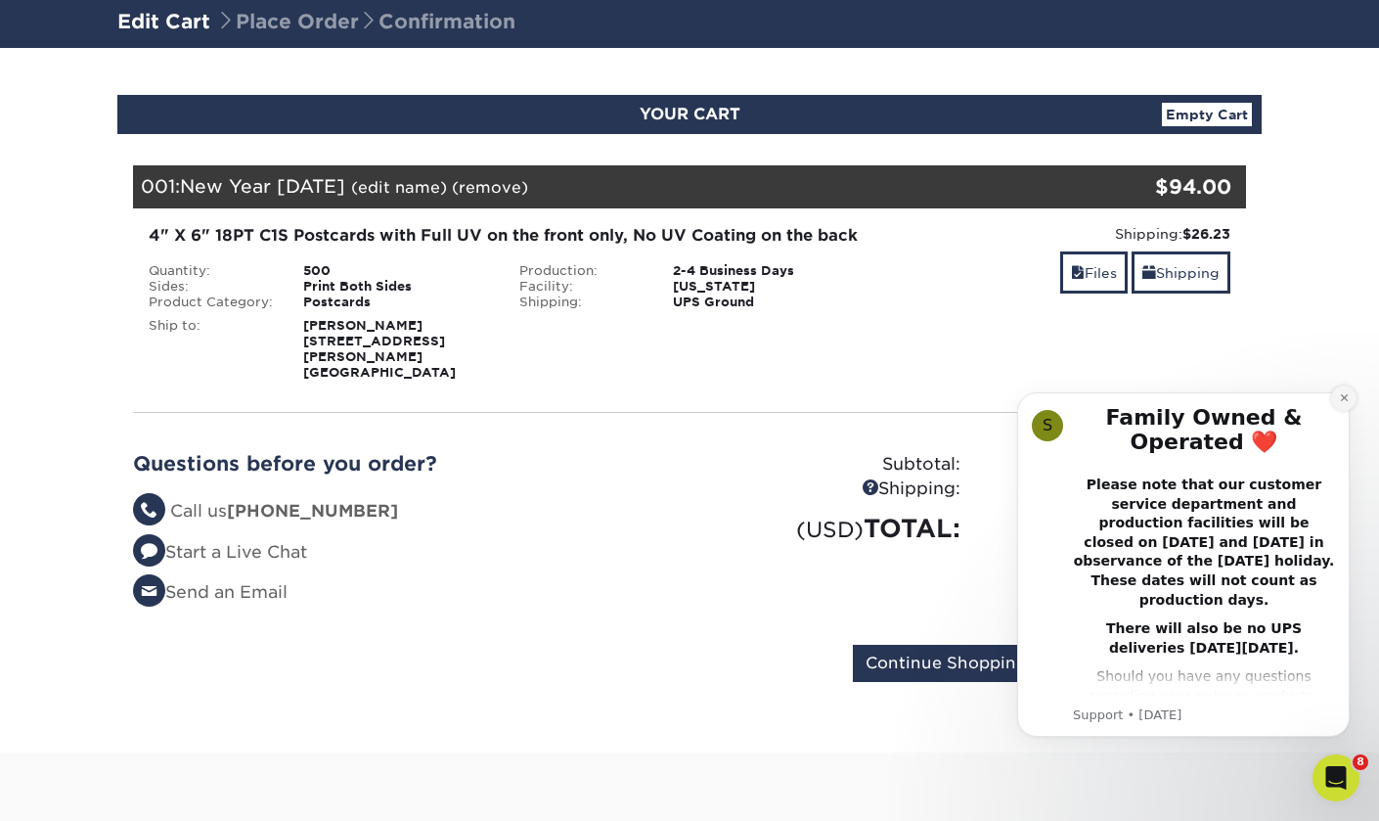
click at [1343, 395] on icon "Dismiss notification" at bounding box center [1344, 397] width 11 height 11
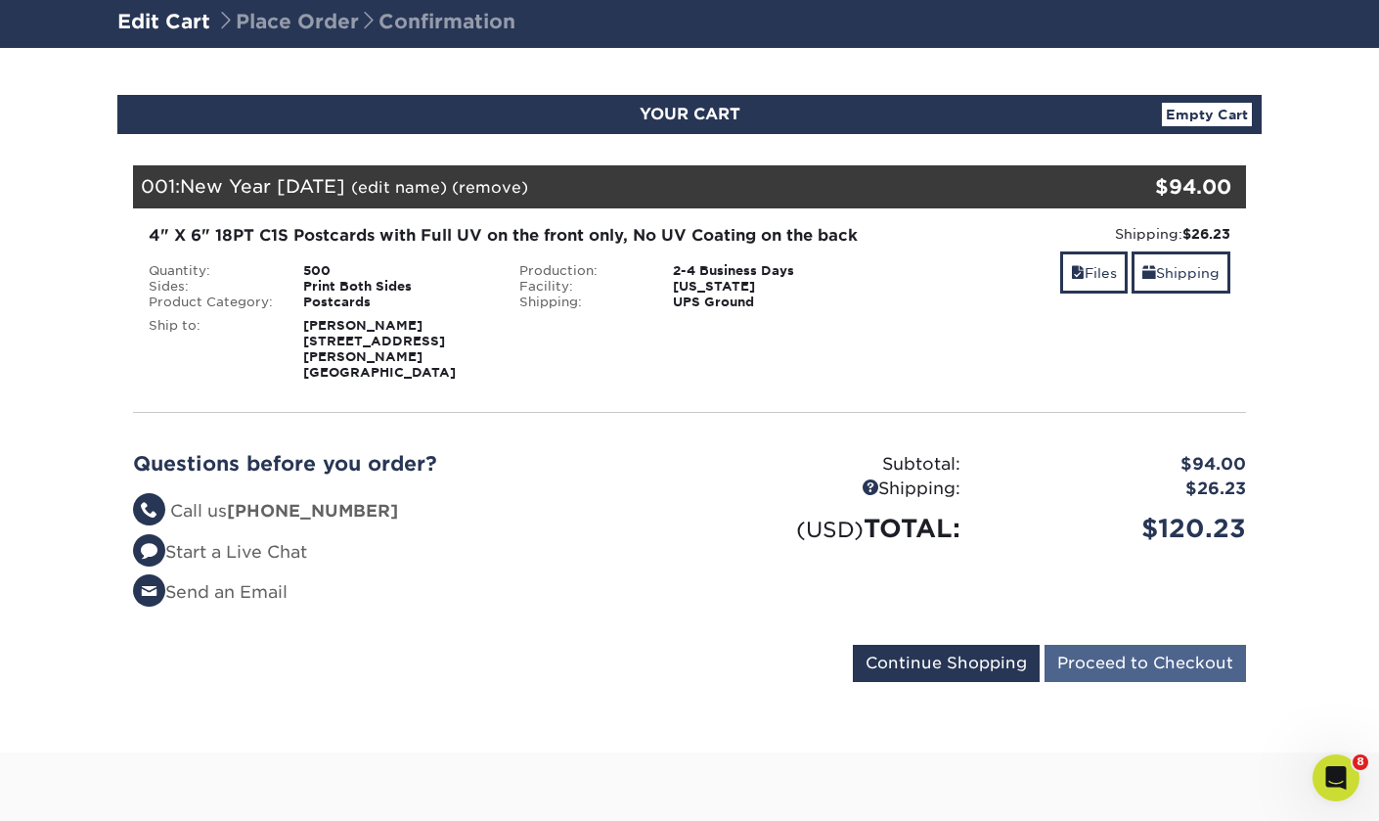
click at [1150, 671] on input "Proceed to Checkout" at bounding box center [1145, 663] width 201 height 37
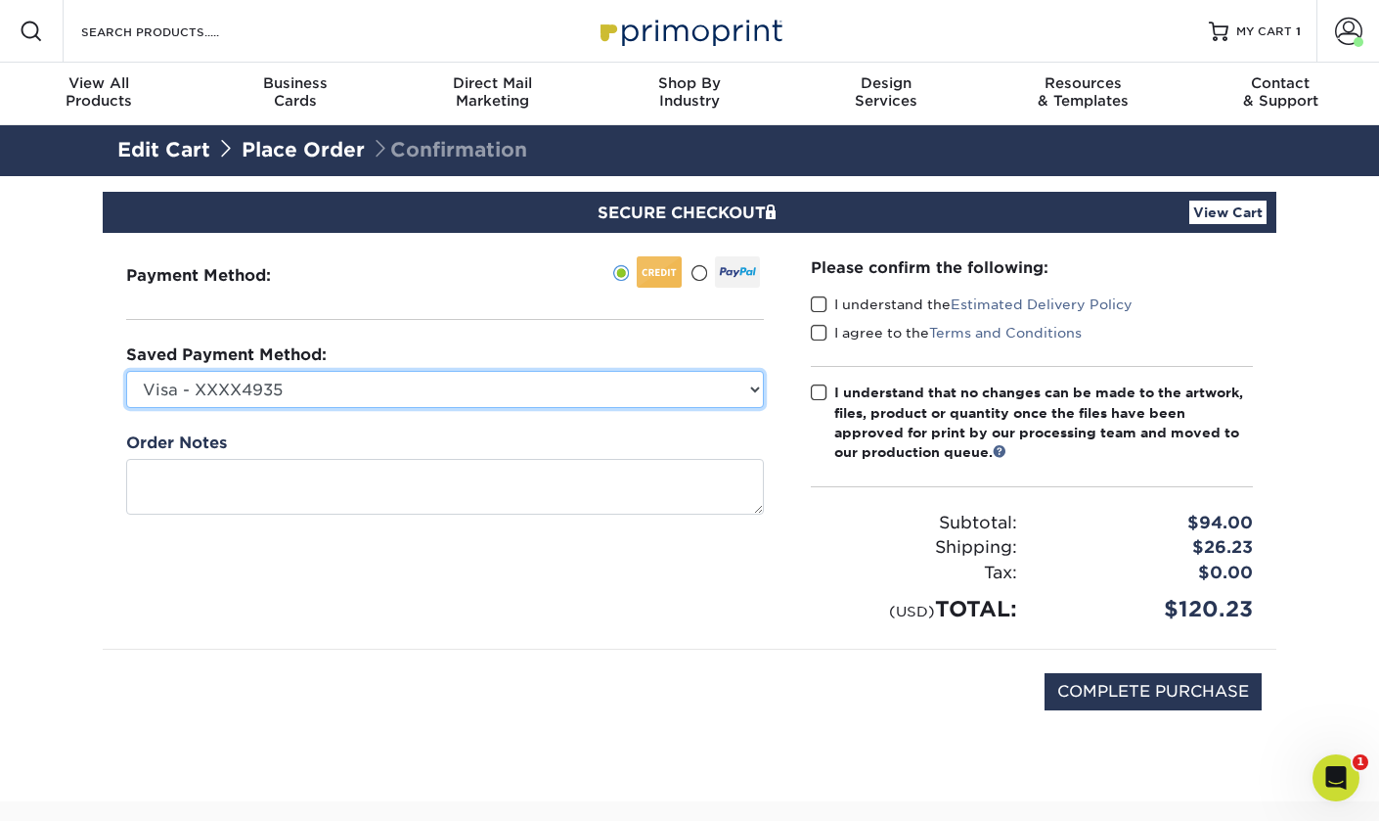
select select "60838"
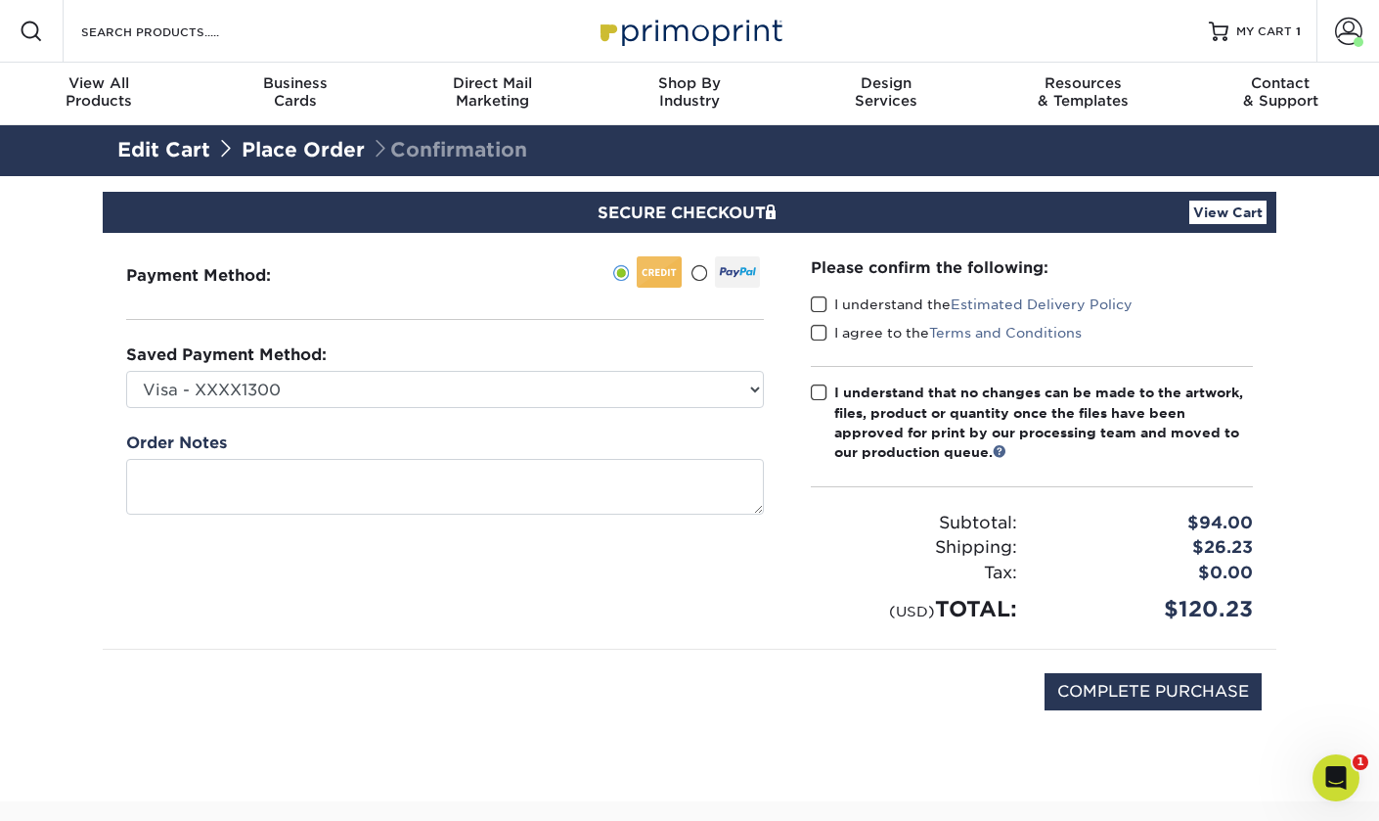
click at [813, 294] on label "I understand the Estimated Delivery Policy" at bounding box center [972, 304] width 322 height 20
click at [0, 0] on input "I understand the Estimated Delivery Policy" at bounding box center [0, 0] width 0 height 0
click at [822, 331] on span at bounding box center [819, 333] width 17 height 19
click at [0, 0] on input "I agree to the Terms and Conditions" at bounding box center [0, 0] width 0 height 0
click at [826, 392] on span at bounding box center [819, 392] width 17 height 19
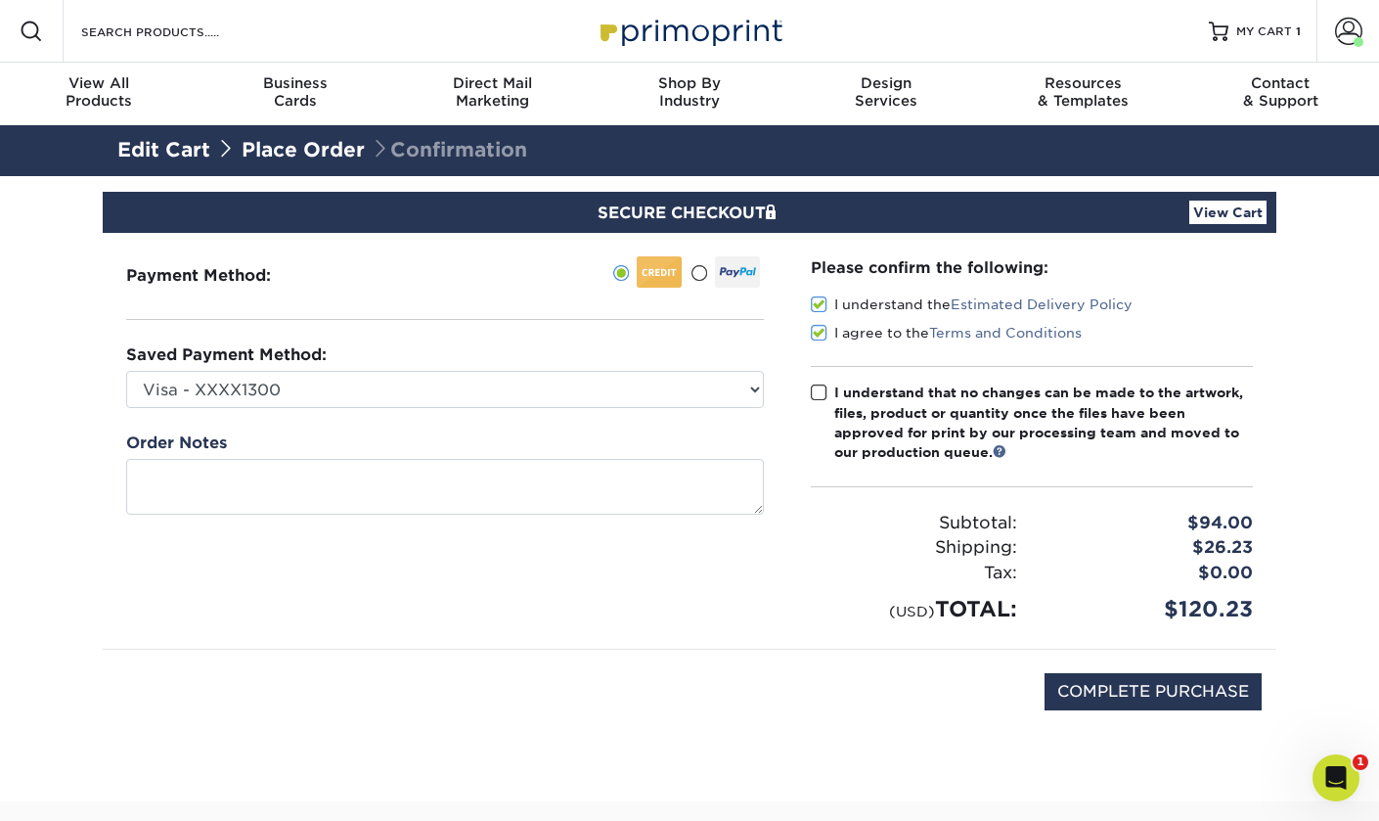
click at [0, 0] on input "I understand that no changes can be made to the artwork, files, product or quan…" at bounding box center [0, 0] width 0 height 0
click at [1168, 693] on input "COMPLETE PURCHASE" at bounding box center [1153, 691] width 217 height 37
type input "PROCESSING, PLEASE WAIT..."
